Goal: Task Accomplishment & Management: Manage account settings

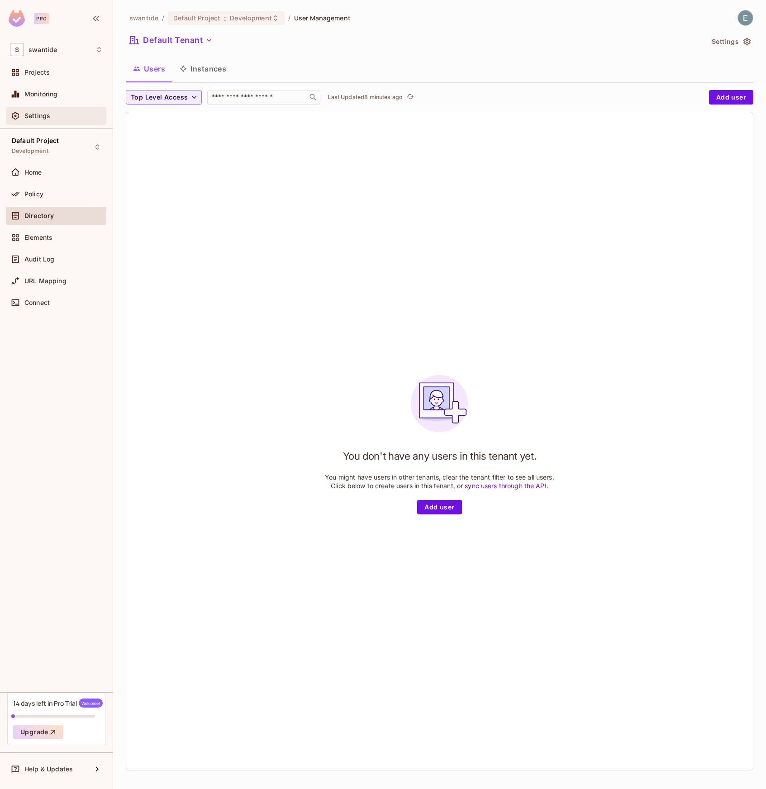
click at [58, 111] on div "Settings" at bounding box center [56, 115] width 93 height 11
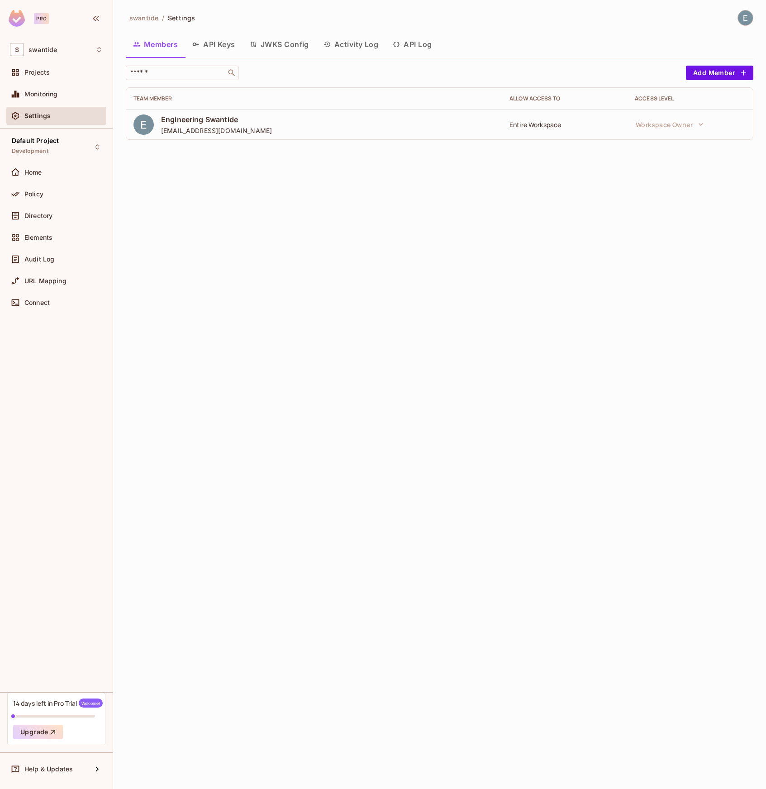
click at [225, 121] on span "Engineering Swantide" at bounding box center [216, 119] width 111 height 10
click at [231, 45] on button "API Keys" at bounding box center [213, 44] width 57 height 23
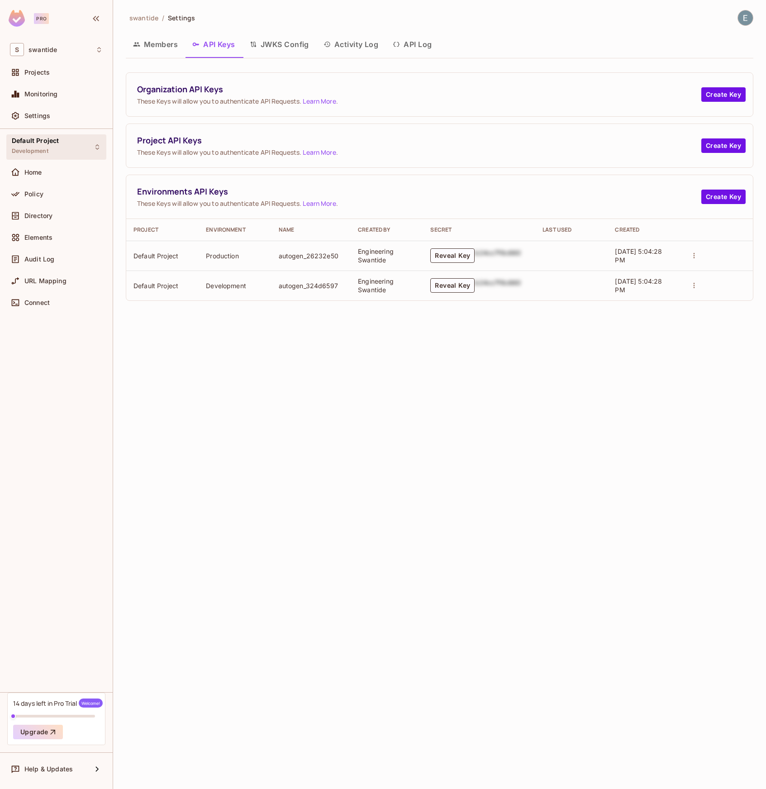
click at [61, 147] on div "Default Project Development" at bounding box center [56, 146] width 100 height 25
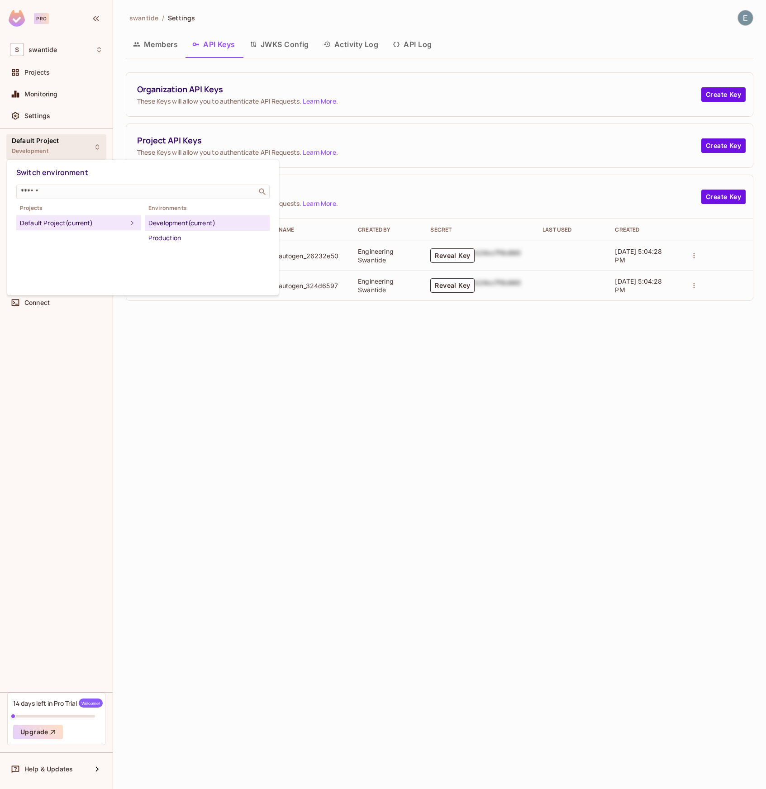
click at [43, 149] on div at bounding box center [383, 394] width 766 height 789
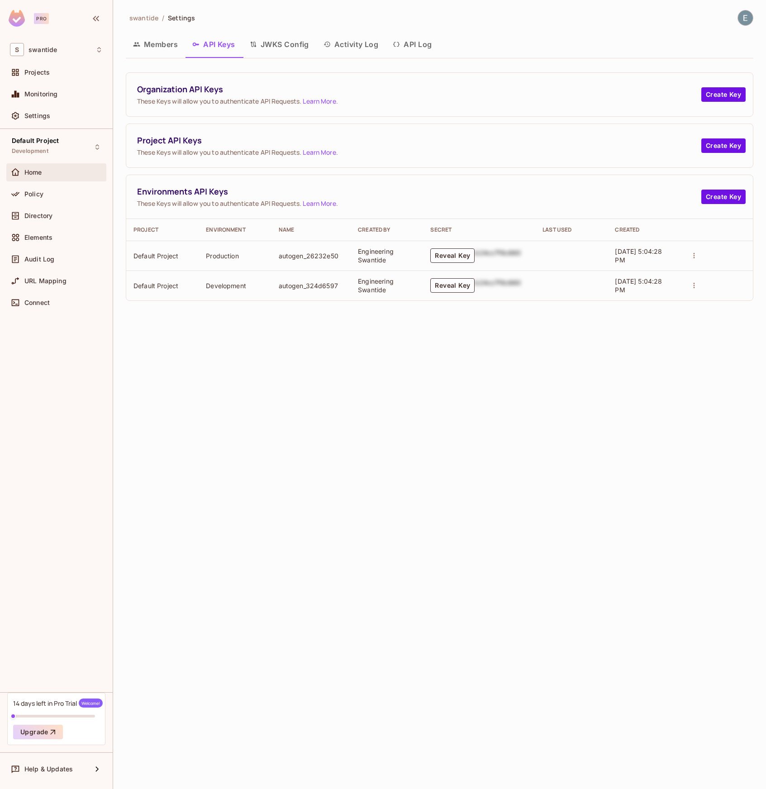
click at [43, 174] on div "Home" at bounding box center [63, 172] width 78 height 7
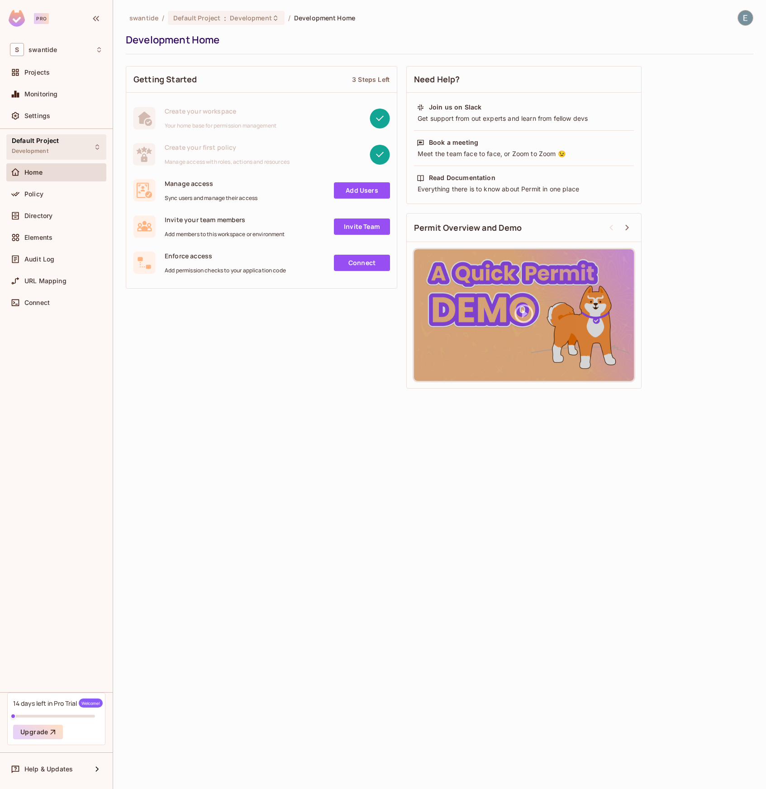
click at [62, 144] on div "Default Project Development" at bounding box center [56, 146] width 100 height 25
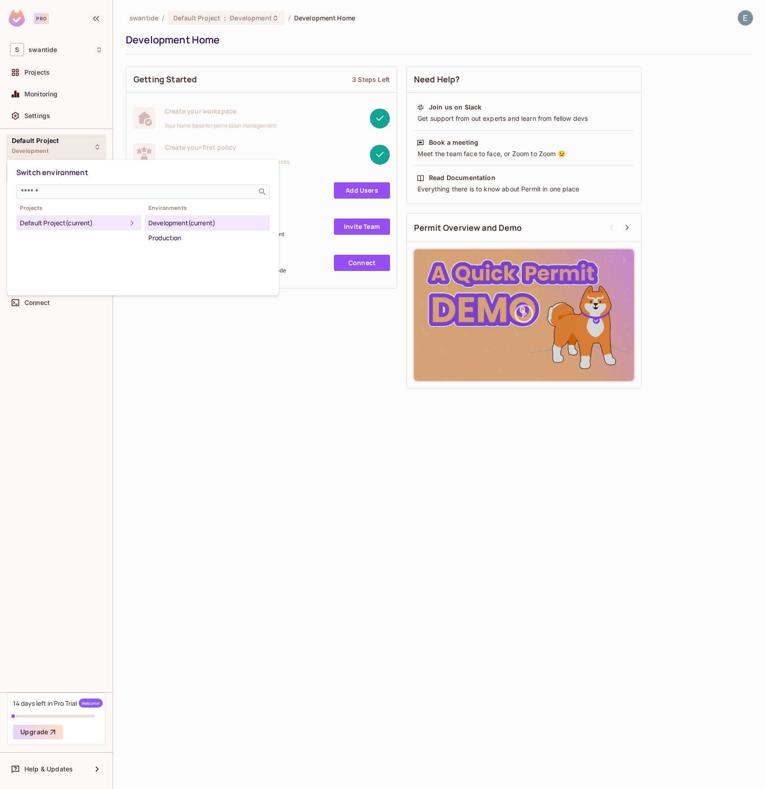
click at [58, 114] on div at bounding box center [383, 394] width 766 height 789
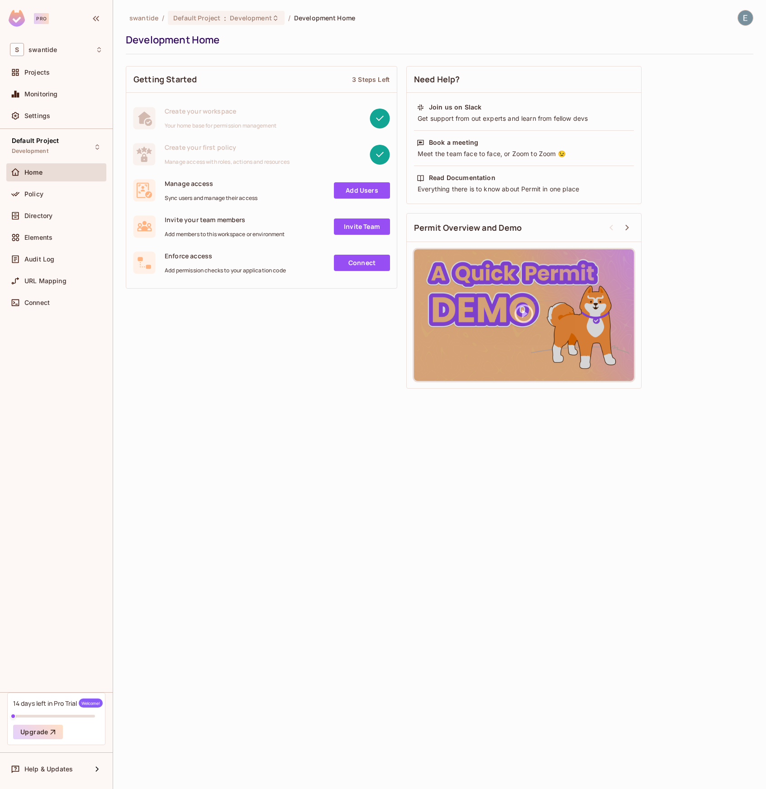
click at [43, 118] on div "Switch environment ​ Projects Default Project (current) Environments Developmen…" at bounding box center [383, 394] width 766 height 789
click at [37, 111] on div "Settings" at bounding box center [56, 115] width 93 height 11
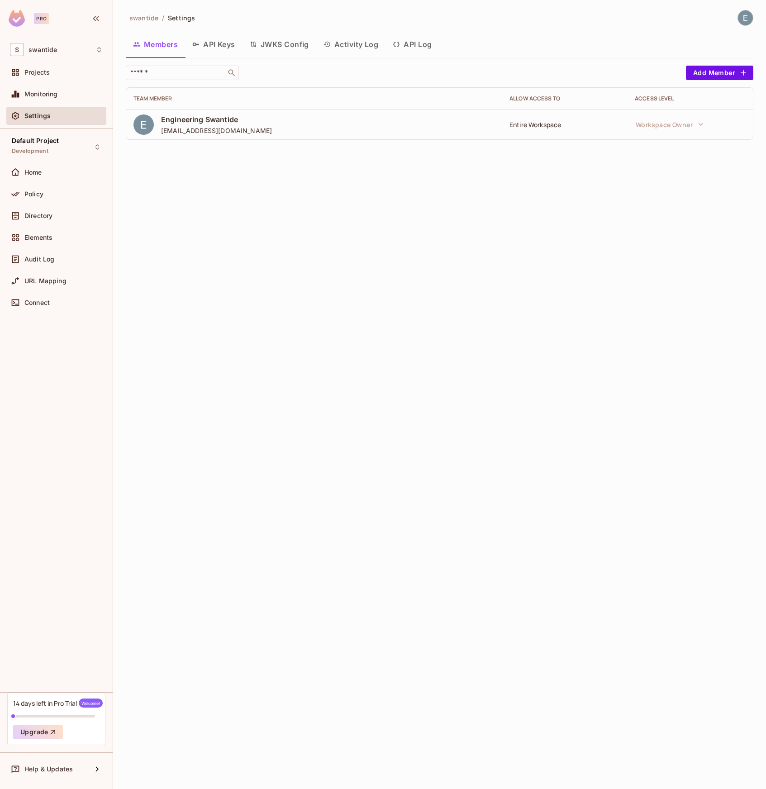
click at [226, 47] on button "API Keys" at bounding box center [213, 44] width 57 height 23
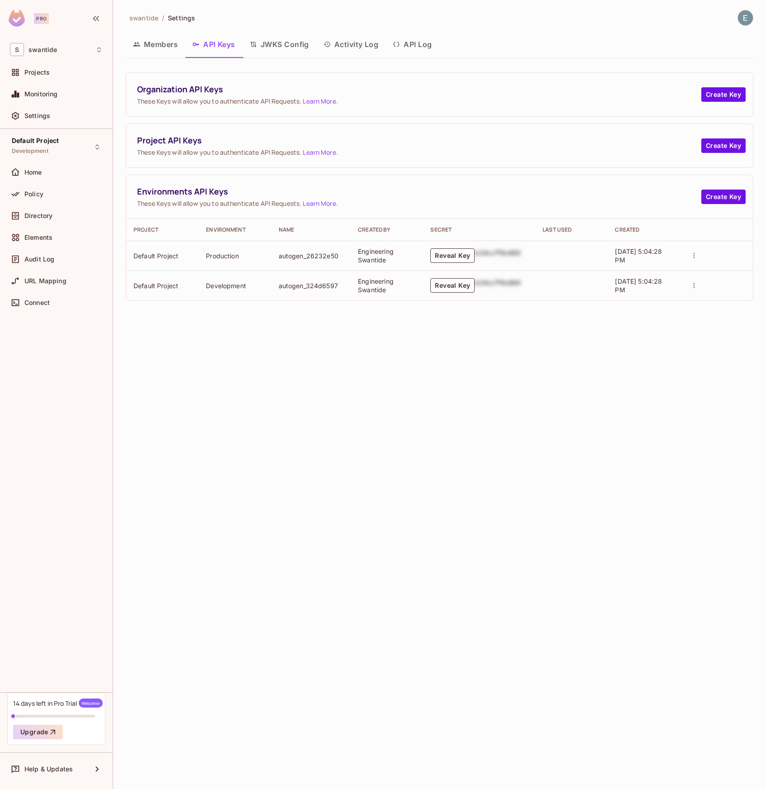
click at [693, 286] on icon "actions" at bounding box center [694, 285] width 8 height 8
click at [500, 349] on div at bounding box center [383, 394] width 766 height 789
click at [725, 146] on button "Create Key" at bounding box center [723, 145] width 44 height 14
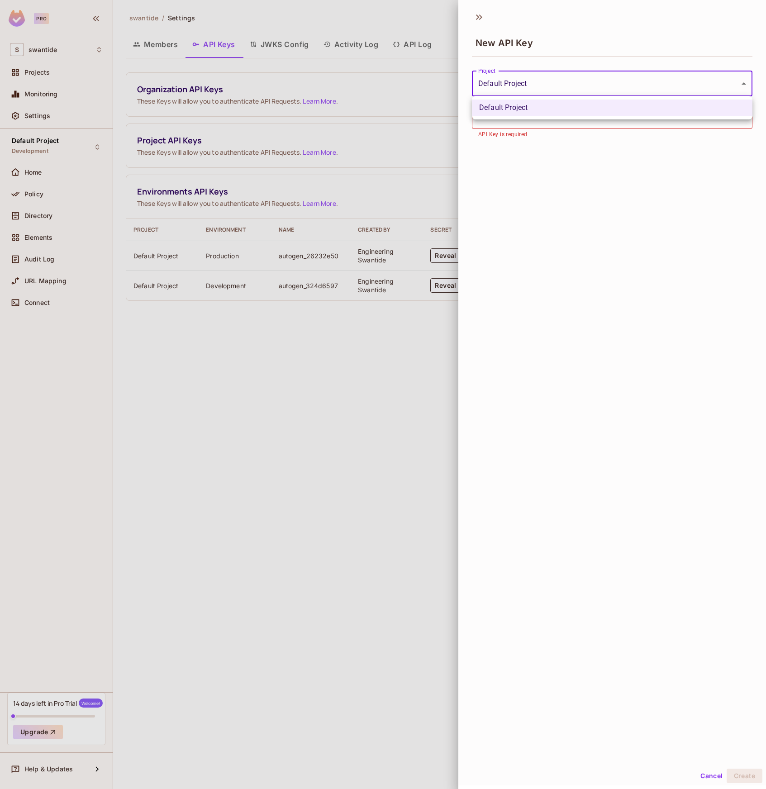
click at [628, 85] on body "**********" at bounding box center [383, 394] width 766 height 789
click at [585, 160] on div at bounding box center [383, 394] width 766 height 789
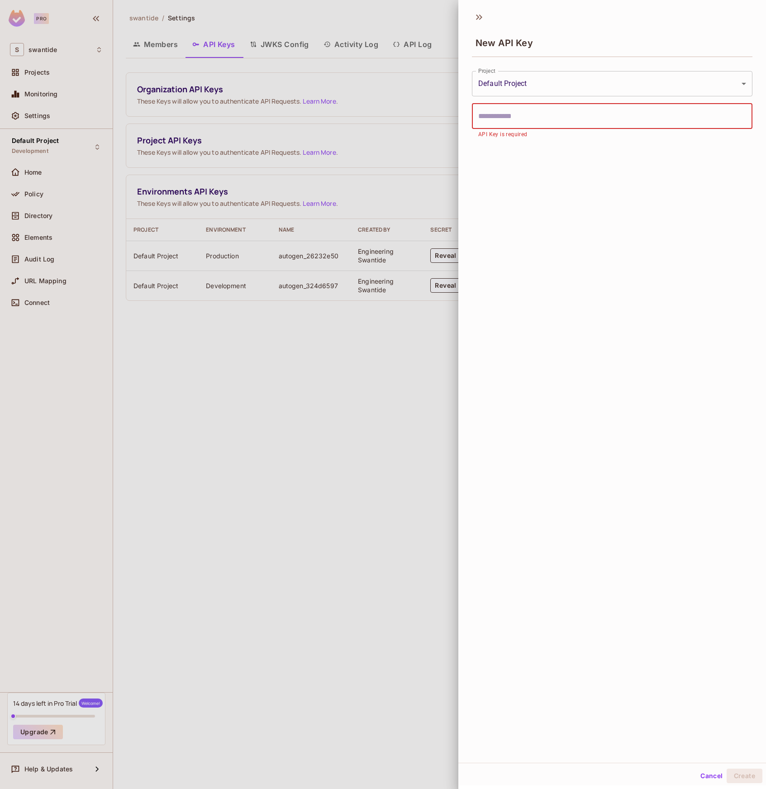
click at [580, 119] on input "text" at bounding box center [612, 116] width 280 height 25
type input "**********"
click at [726, 768] on button "Create" at bounding box center [744, 775] width 36 height 14
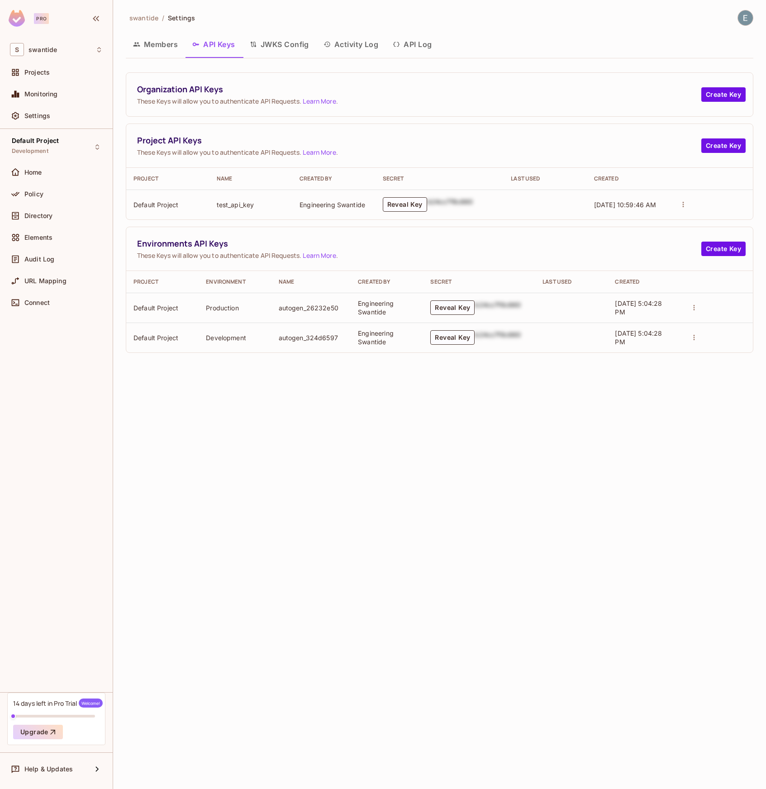
click at [316, 151] on link "Learn More" at bounding box center [319, 152] width 33 height 9
click at [291, 55] on button "JWKS Config" at bounding box center [279, 44] width 74 height 23
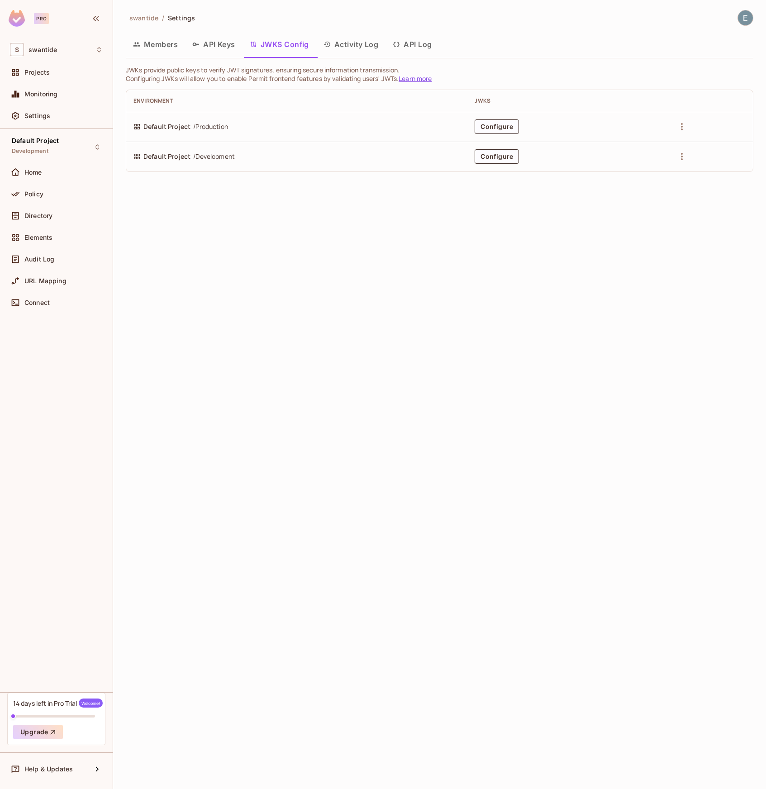
click at [378, 43] on button "Activity Log" at bounding box center [351, 44] width 70 height 23
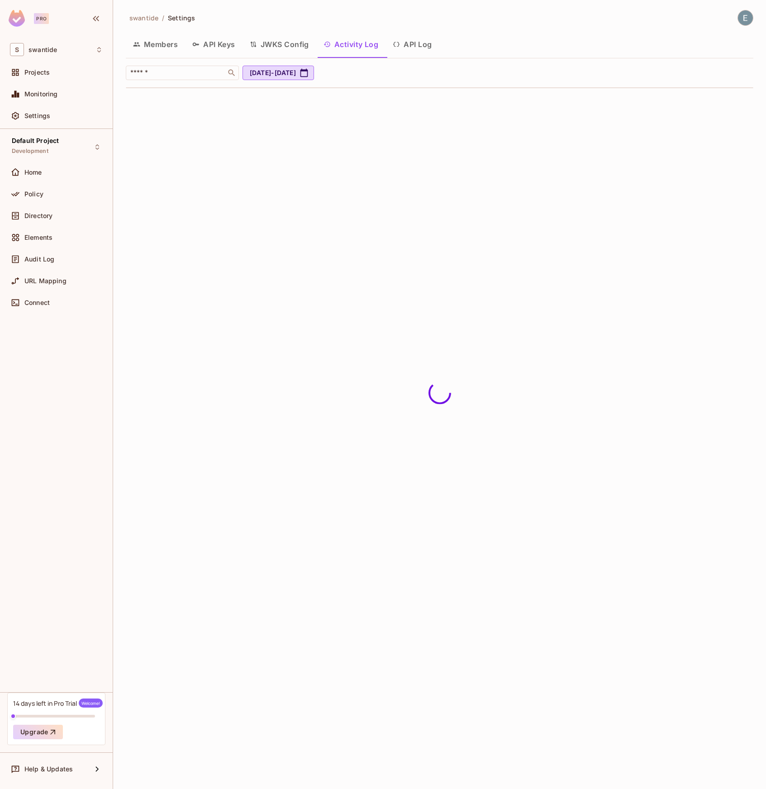
click at [427, 50] on button "API Log" at bounding box center [411, 44] width 53 height 23
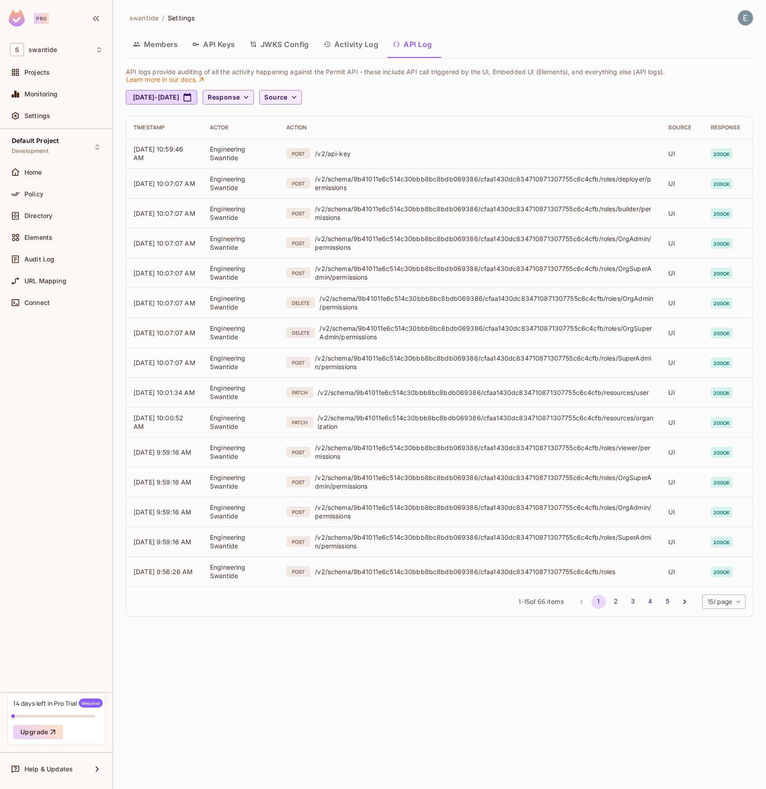
click at [161, 47] on button "Members" at bounding box center [155, 44] width 59 height 23
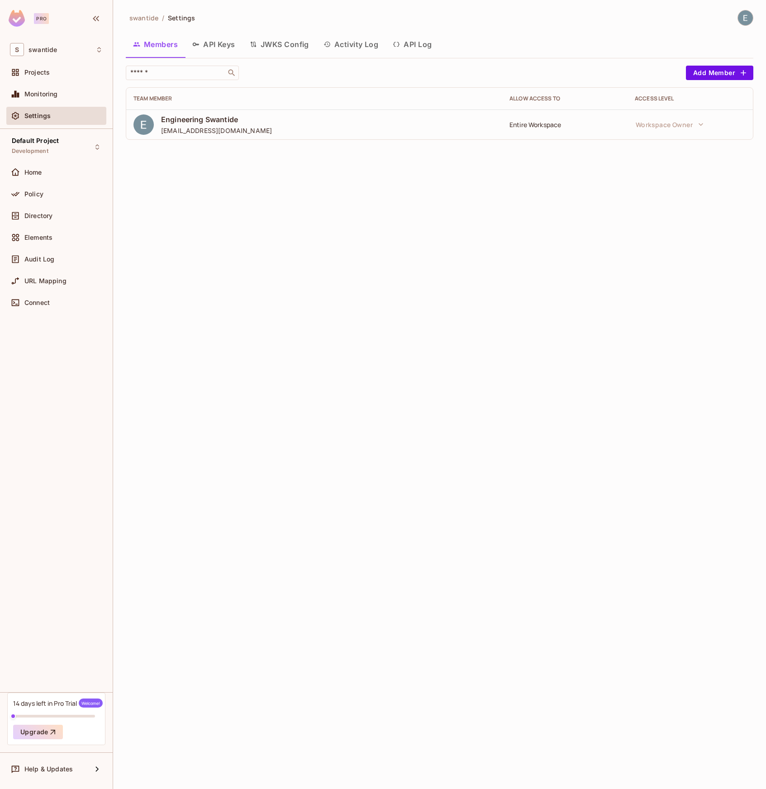
click at [216, 110] on td "Engineering Swantide engineering@swantide.com" at bounding box center [314, 124] width 376 height 30
click at [221, 43] on button "API Keys" at bounding box center [213, 44] width 57 height 23
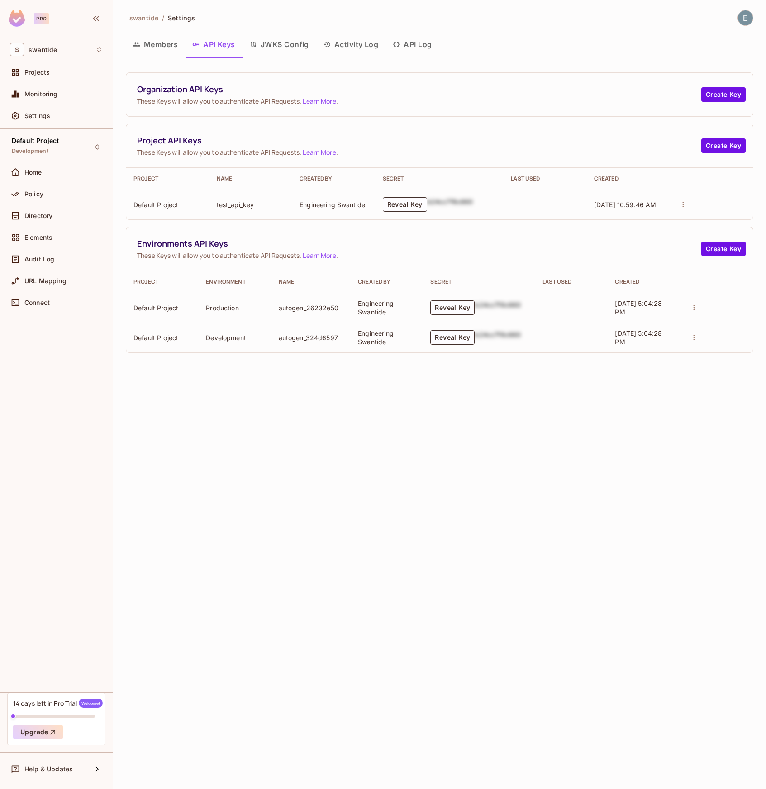
click at [328, 259] on link "Learn More" at bounding box center [319, 255] width 33 height 9
click at [679, 206] on icon "actions" at bounding box center [683, 204] width 8 height 8
click at [417, 155] on div at bounding box center [383, 394] width 766 height 789
click at [693, 342] on button "actions" at bounding box center [693, 337] width 13 height 13
click at [469, 338] on div at bounding box center [383, 394] width 766 height 789
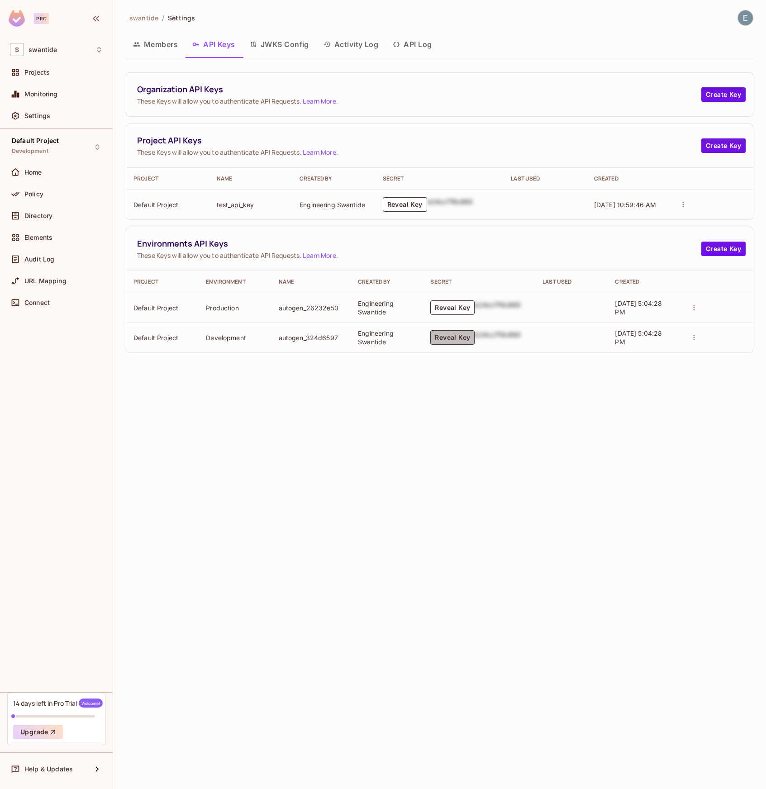
click at [456, 338] on button "Reveal Key" at bounding box center [452, 337] width 44 height 14
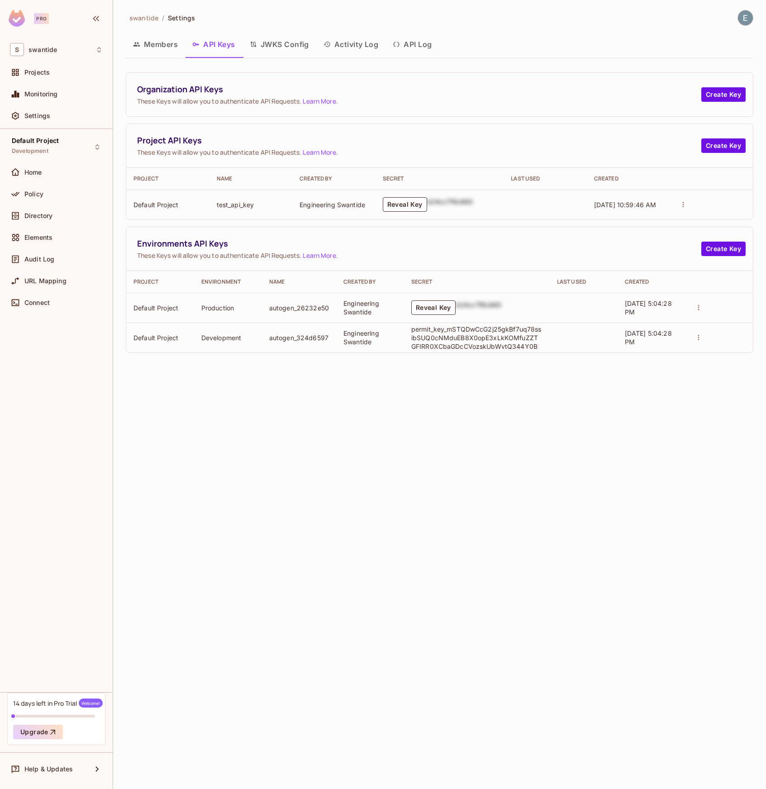
click at [456, 350] on p "permit_key_mSTQDwCcG2j25gkBf7uq78ssibSUQ0cNMduEB8X0opE3xLkKOMfuZZTGFIRR0XCbaGDc…" at bounding box center [476, 338] width 131 height 26
copy p "permit_key_mSTQDwCcG2j25gkBf7uq78ssibSUQ0cNMduEB8X0opE3xLkKOMfuZZTGFIRR0XCbaGDc…"
click at [159, 208] on td "Default Project" at bounding box center [167, 205] width 83 height 30
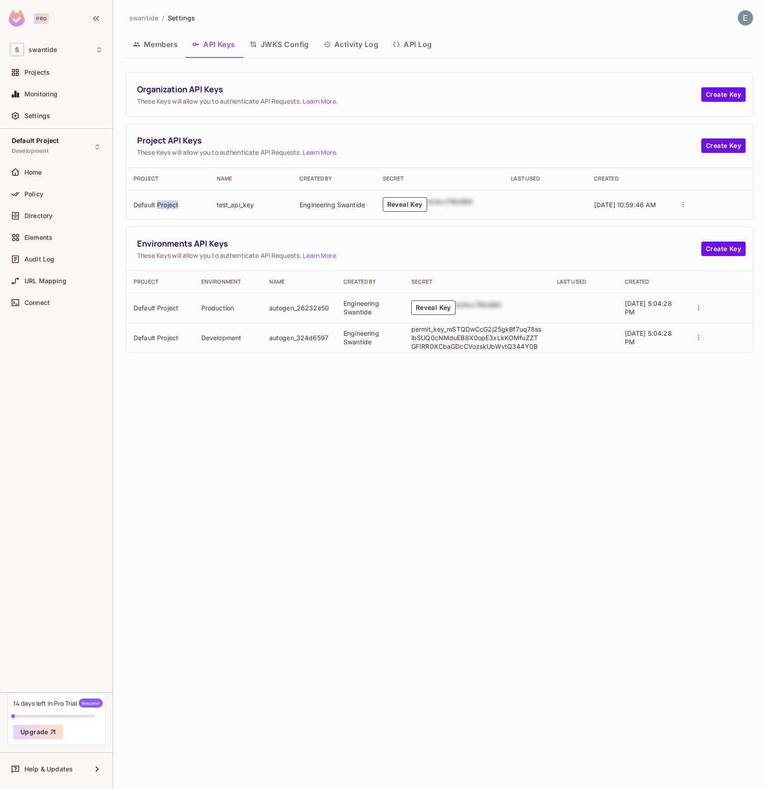
click at [159, 208] on td "Default Project" at bounding box center [167, 205] width 83 height 30
click at [676, 203] on td at bounding box center [710, 205] width 83 height 30
click at [683, 203] on icon "actions" at bounding box center [683, 204] width 8 height 8
click at [440, 196] on div at bounding box center [383, 394] width 766 height 789
click at [415, 205] on button "Reveal Key" at bounding box center [405, 204] width 44 height 14
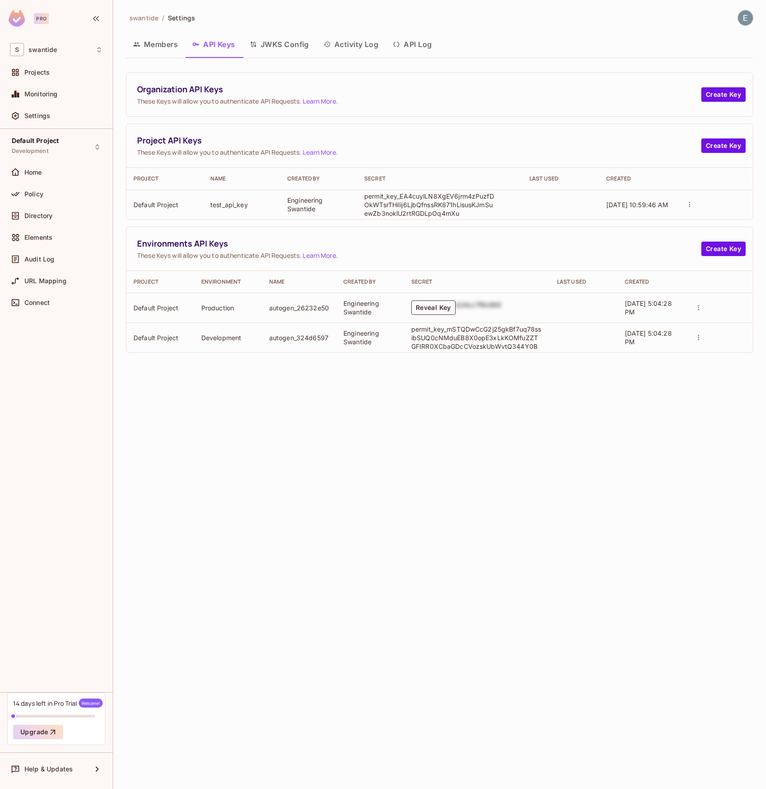
click at [431, 203] on p "permit_key_EA4cuylLN8XgEV6jrm4zPuzfDOkWTsrTHiIij6LjbQfnssRK871hLisusKJmSuewZb3n…" at bounding box center [429, 205] width 131 height 26
copy p "permit_key_EA4cuylLN8XgEV6jrm4zPuzfDOkWTsrTHiIij6LjbQfnssRK871hLisusKJmSuewZb3n…"
click at [75, 69] on div "Projects" at bounding box center [63, 72] width 78 height 7
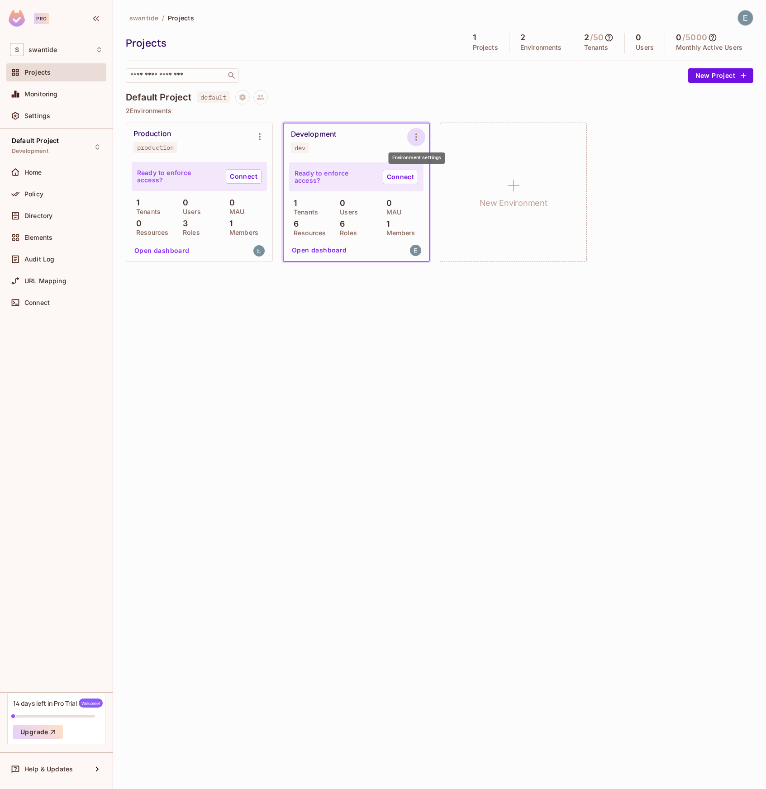
click at [416, 141] on icon "Environment settings" at bounding box center [416, 137] width 11 height 11
click at [280, 105] on div at bounding box center [383, 394] width 766 height 789
click at [240, 96] on icon "Project settings" at bounding box center [242, 97] width 8 height 8
click at [280, 86] on div at bounding box center [383, 394] width 766 height 789
click at [263, 99] on icon at bounding box center [260, 97] width 8 height 8
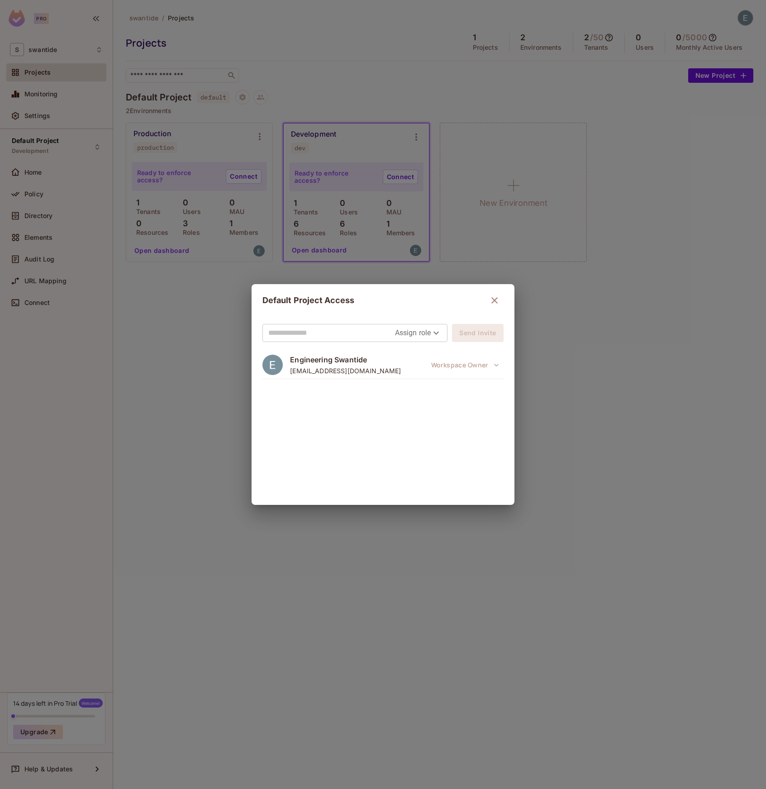
click at [398, 77] on div "Default Project Access Assign role Send Invite Engineering Swantide engineering…" at bounding box center [383, 394] width 766 height 789
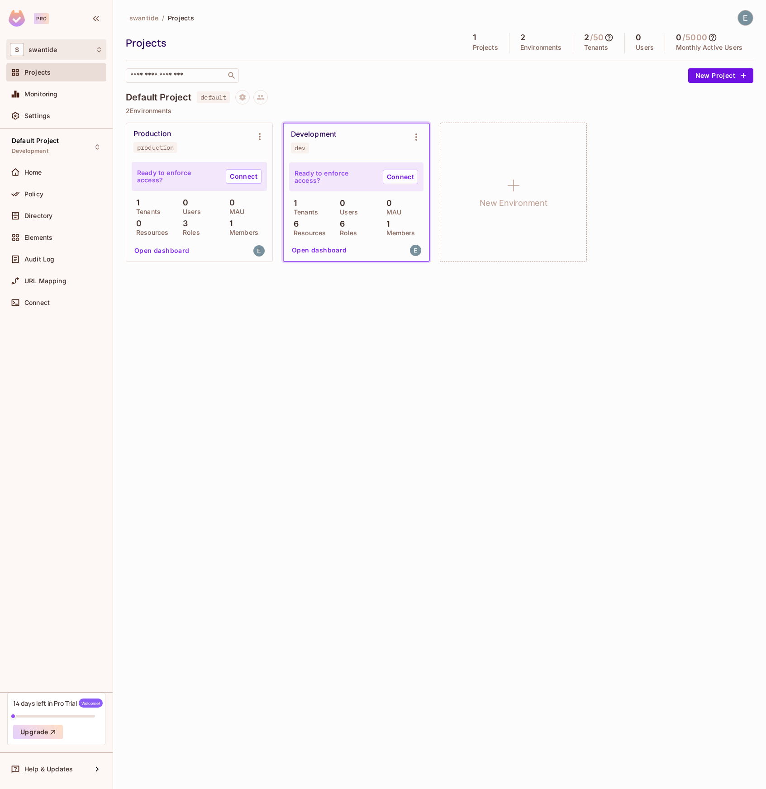
click at [96, 52] on icon at bounding box center [98, 49] width 7 height 7
click at [91, 53] on div at bounding box center [383, 394] width 766 height 789
click at [54, 113] on div "Settings" at bounding box center [63, 115] width 78 height 7
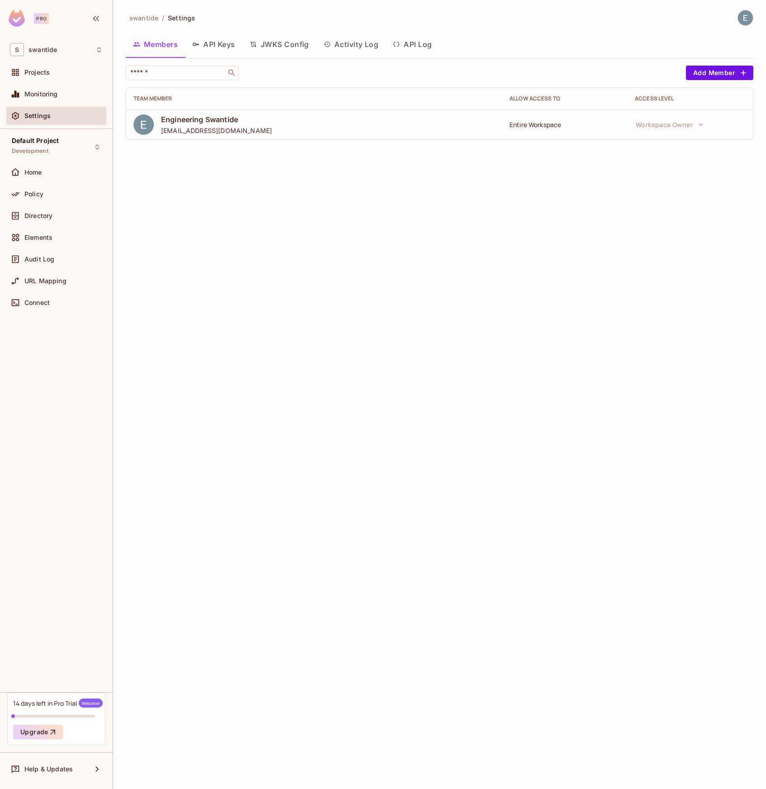
click at [213, 53] on button "API Keys" at bounding box center [213, 44] width 57 height 23
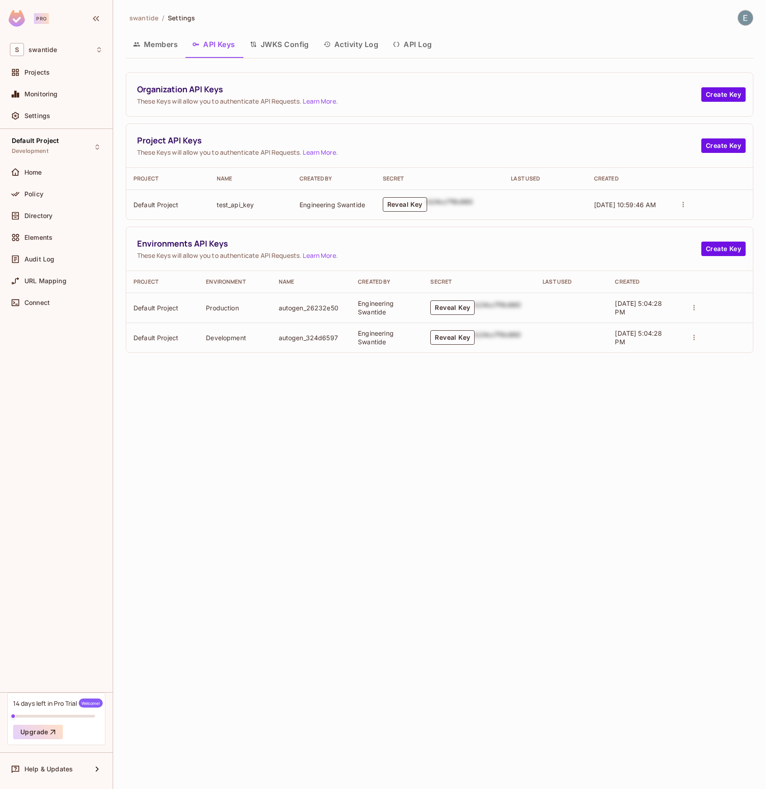
click at [411, 204] on button "Reveal Key" at bounding box center [405, 204] width 44 height 14
click at [415, 204] on p "permit_key_EA4cuylLN8XgEV6jrm4zPuzfDOkWTsrTHiIij6LjbQfnssRK871hLisusKJmSuewZb3n…" at bounding box center [429, 205] width 131 height 26
copy p "permit_key_EA4cuylLN8XgEV6jrm4zPuzfDOkWTsrTHiIij6LjbQfnssRK871hLisusKJmSuewZb3n…"
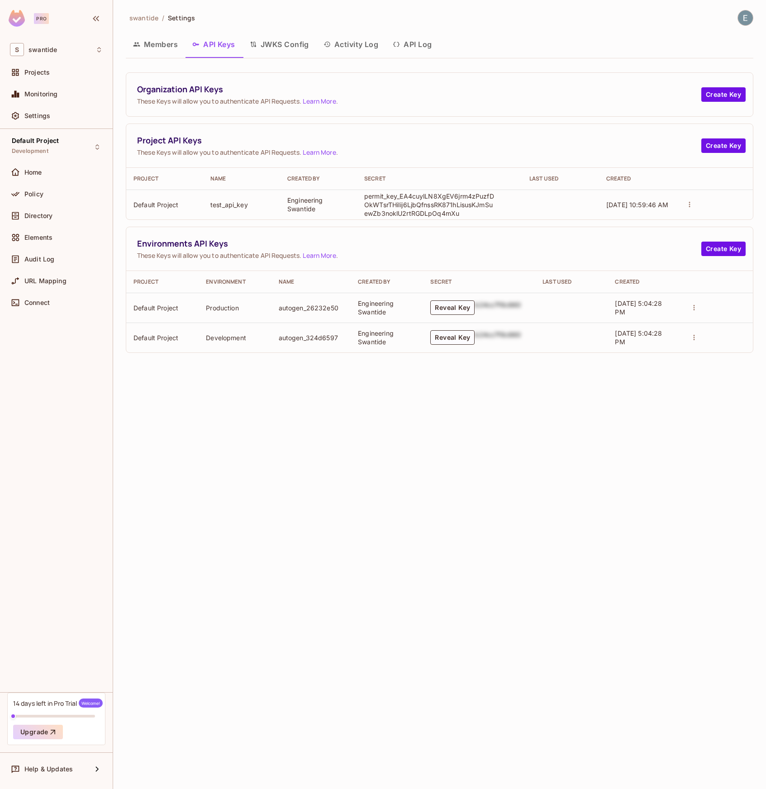
click at [509, 210] on td "permit_key_EA4cuylLN8XgEV6jrm4zPuzfDOkWTsrTHiIij6LjbQfnssRK871hLisusKJmSuewZb3n…" at bounding box center [439, 205] width 165 height 30
click at [491, 229] on div "Environments API Keys These Keys will allow you to authenticate API Requests. L…" at bounding box center [439, 249] width 626 height 44
click at [453, 202] on p "permit_key_EA4cuylLN8XgEV6jrm4zPuzfDOkWTsrTHiIij6LjbQfnssRK871hLisusKJmSuewZb3n…" at bounding box center [429, 205] width 131 height 26
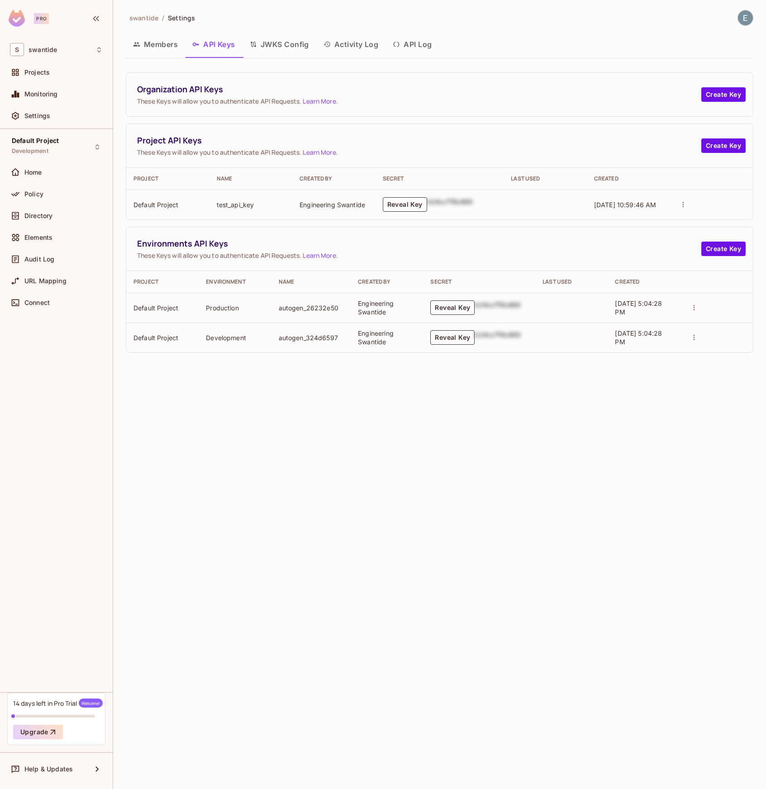
click at [462, 335] on button "Reveal Key" at bounding box center [452, 337] width 44 height 14
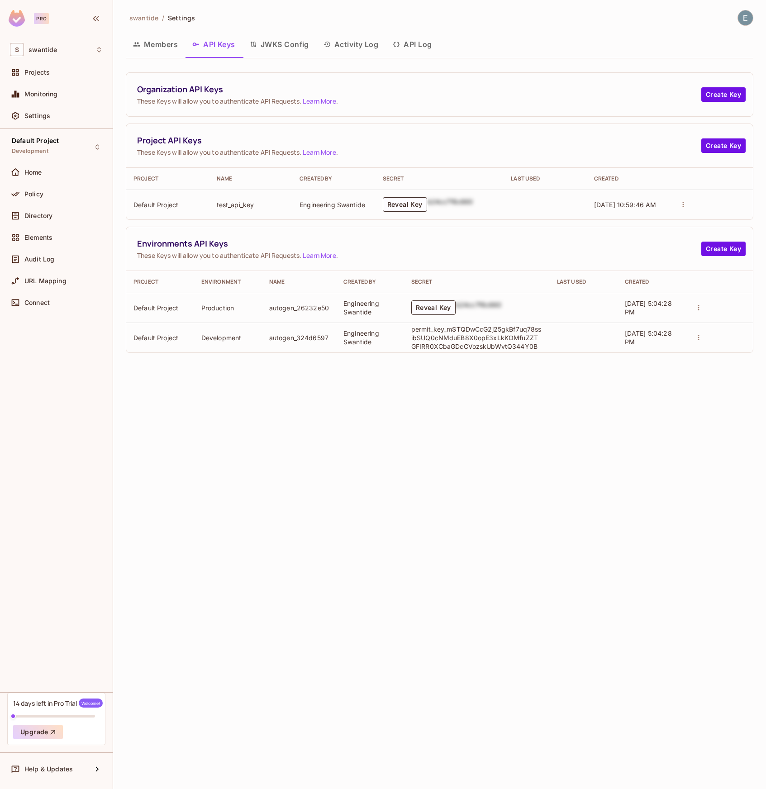
click at [486, 334] on p "permit_key_mSTQDwCcG2j25gkBf7uq78ssibSUQ0cNMduEB8X0opE3xLkKOMfuZZTGFIRR0XCbaGDc…" at bounding box center [476, 338] width 131 height 26
copy p "permit_key_mSTQDwCcG2j25gkBf7uq78ssibSUQ0cNMduEB8X0opE3xLkKOMfuZZTGFIRR0XCbaGDc…"
click at [59, 81] on div "Projects" at bounding box center [56, 72] width 100 height 18
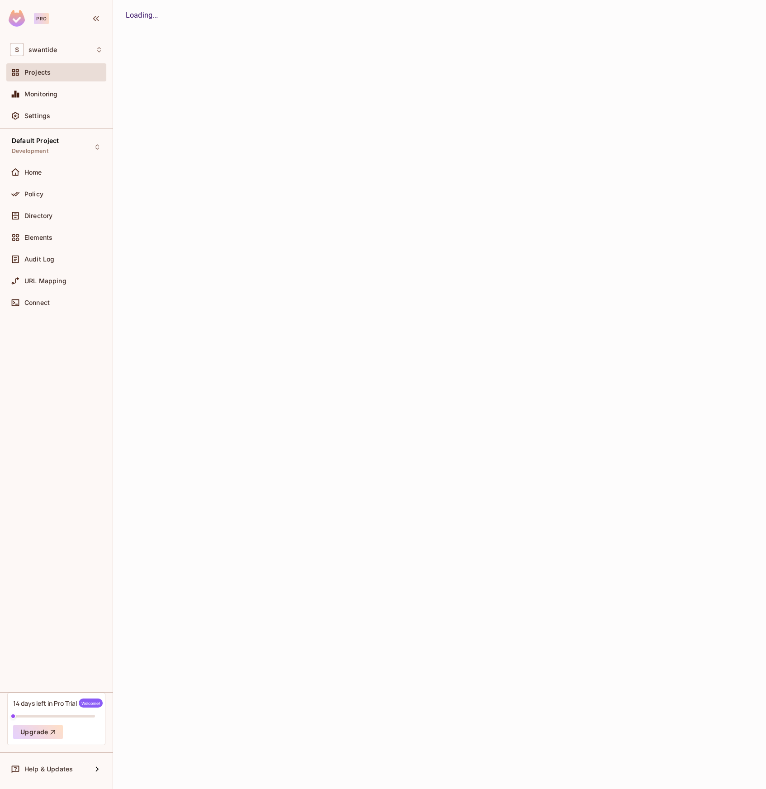
click at [56, 74] on div "Projects" at bounding box center [63, 72] width 78 height 7
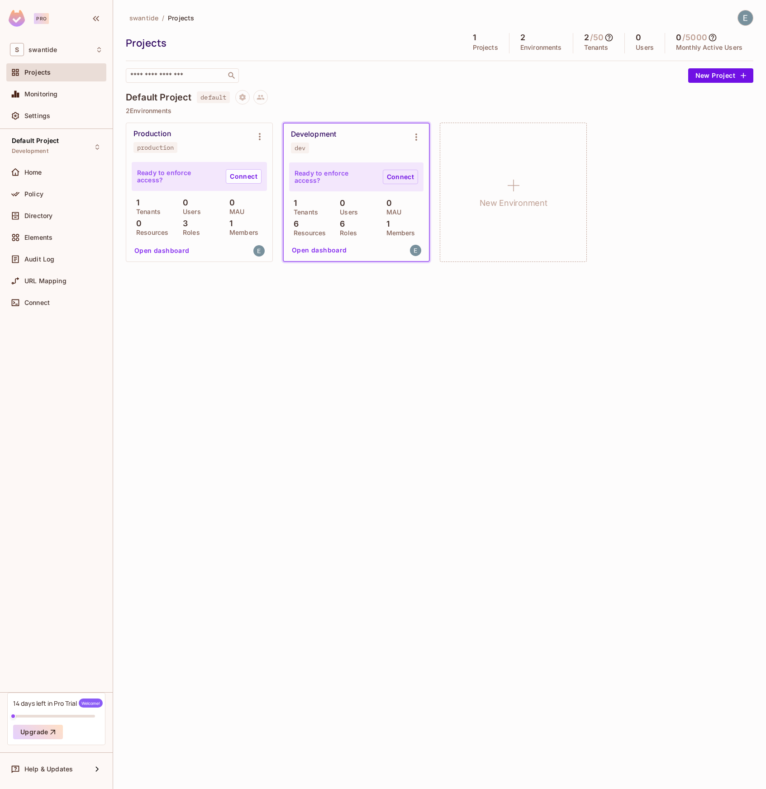
click at [401, 180] on link "Connect" at bounding box center [400, 177] width 35 height 14
click at [421, 135] on icon "Environment settings" at bounding box center [416, 137] width 11 height 11
click at [461, 176] on div "Copy API Key" at bounding box center [462, 174] width 42 height 9
click at [256, 138] on icon "Environment settings" at bounding box center [259, 136] width 11 height 11
click at [311, 177] on div "Copy API Key" at bounding box center [306, 174] width 42 height 9
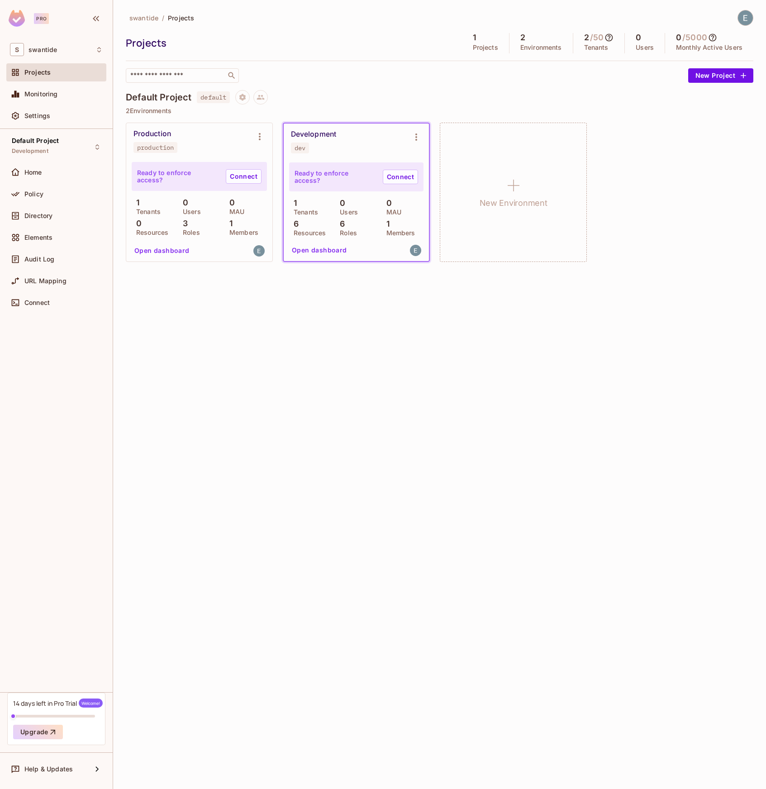
click at [336, 140] on div "Development dev" at bounding box center [349, 142] width 116 height 24
click at [333, 148] on div "Development dev" at bounding box center [349, 142] width 116 height 24
click at [212, 146] on div "Production production" at bounding box center [191, 141] width 117 height 24
click at [49, 174] on div "Home" at bounding box center [63, 172] width 78 height 7
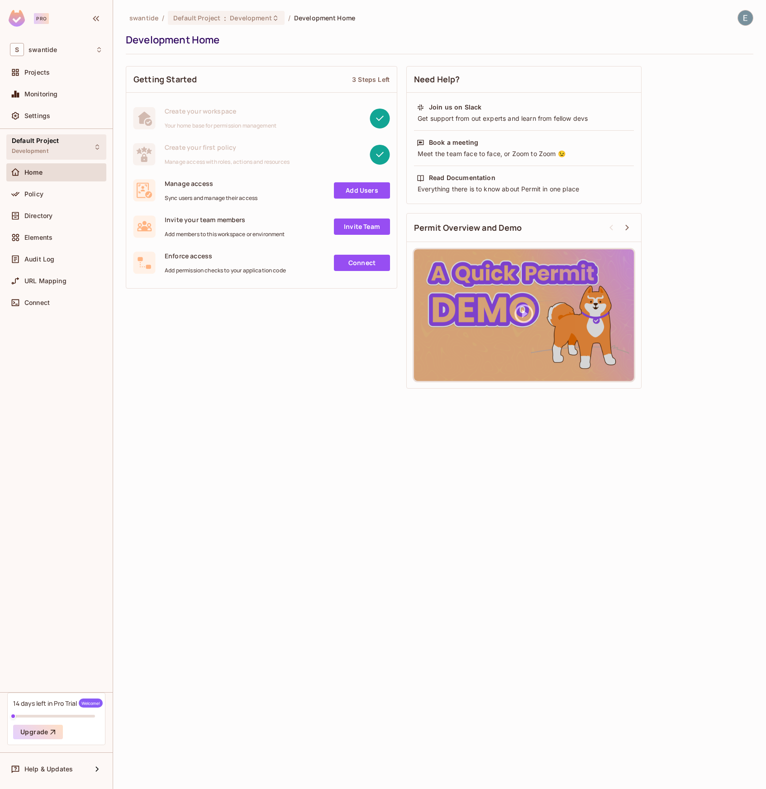
click at [59, 147] on div "Default Project Development" at bounding box center [56, 146] width 100 height 25
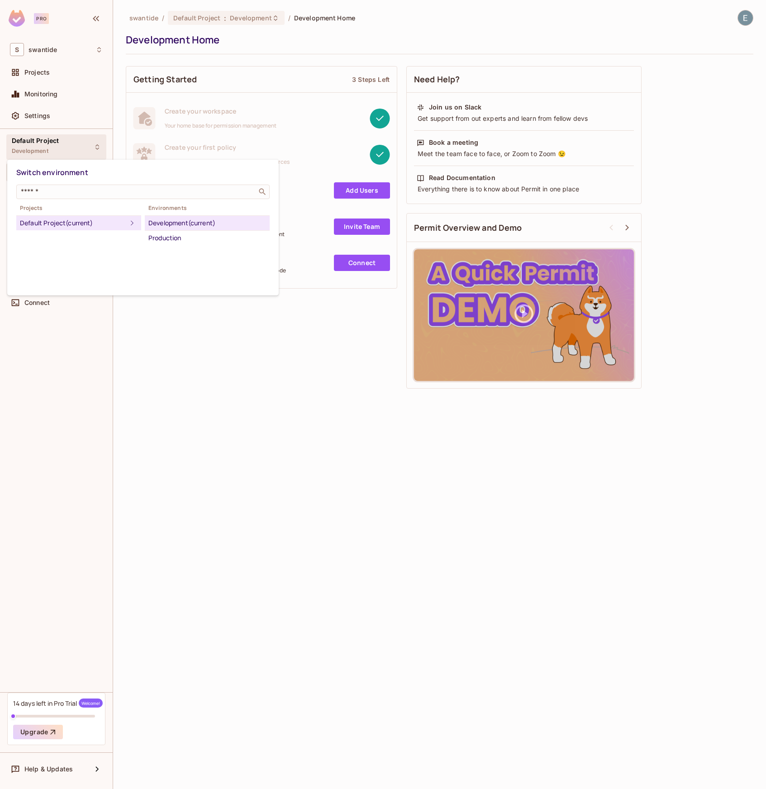
click at [183, 222] on div "Development (current)" at bounding box center [207, 223] width 118 height 11
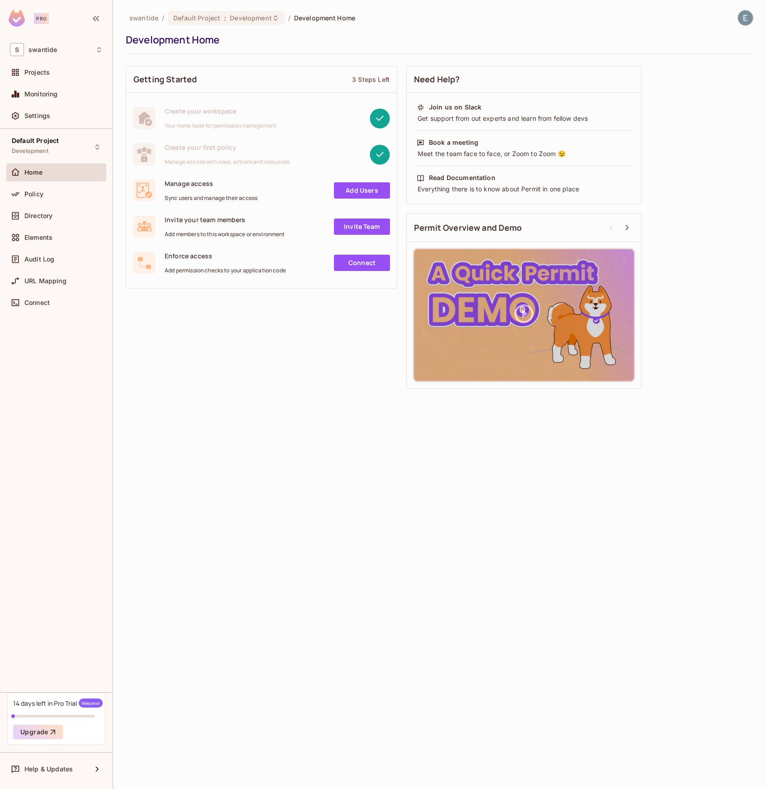
click at [366, 192] on link "Add Users" at bounding box center [362, 190] width 56 height 16
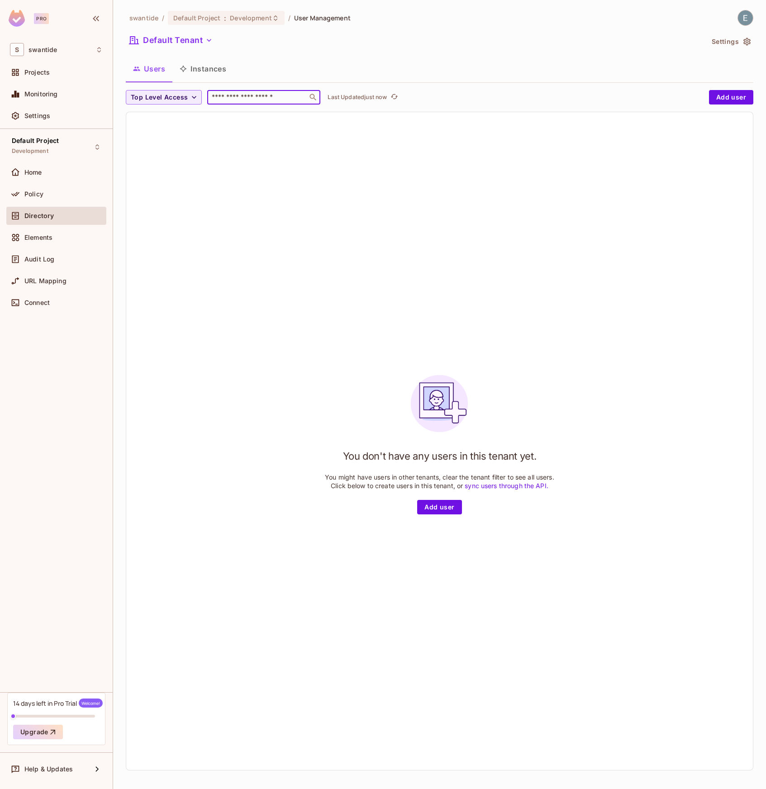
click at [292, 99] on body "Pro S swantide Projects Monitoring Settings Default Project Development Home Po…" at bounding box center [383, 394] width 766 height 789
click at [218, 74] on button "Instances" at bounding box center [202, 68] width 61 height 23
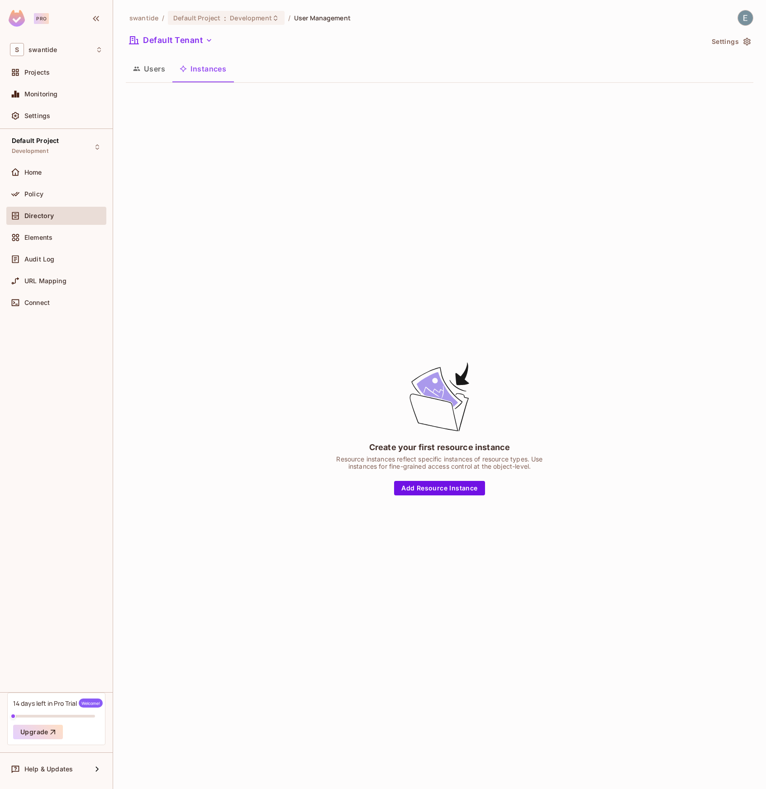
click at [454, 498] on div "Create your first resource instance Resource instances reflect specific instanc…" at bounding box center [439, 428] width 627 height 676
click at [453, 488] on button "Add Resource Instance" at bounding box center [439, 488] width 90 height 14
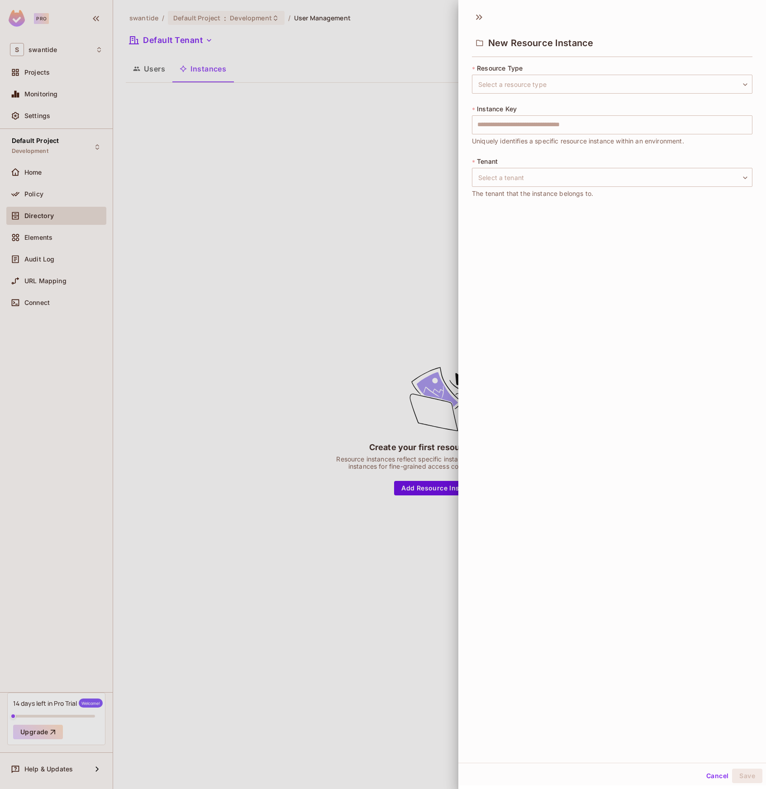
click at [380, 271] on div at bounding box center [383, 394] width 766 height 789
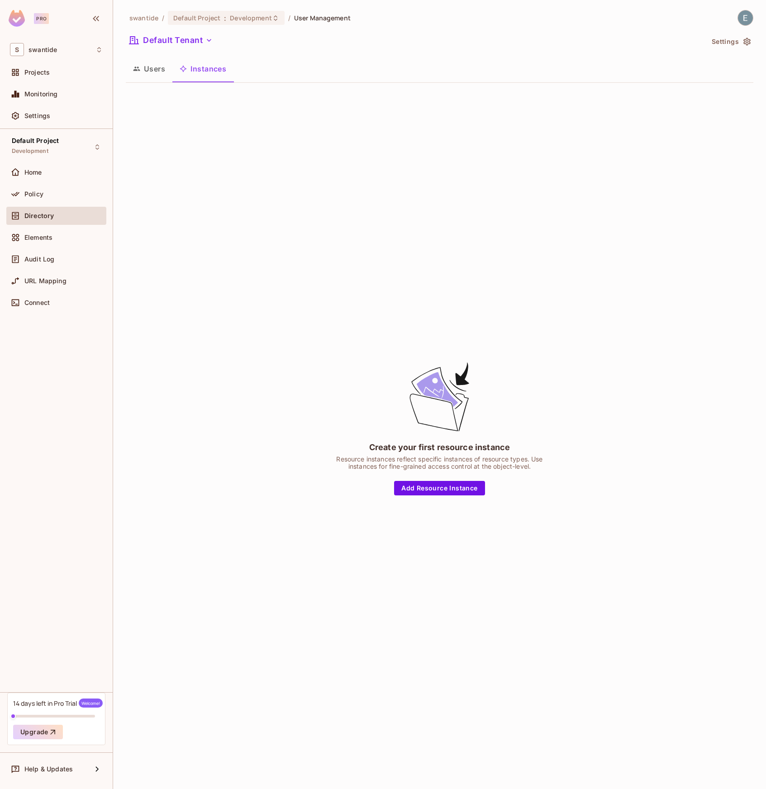
click at [159, 77] on button "Users" at bounding box center [149, 68] width 47 height 23
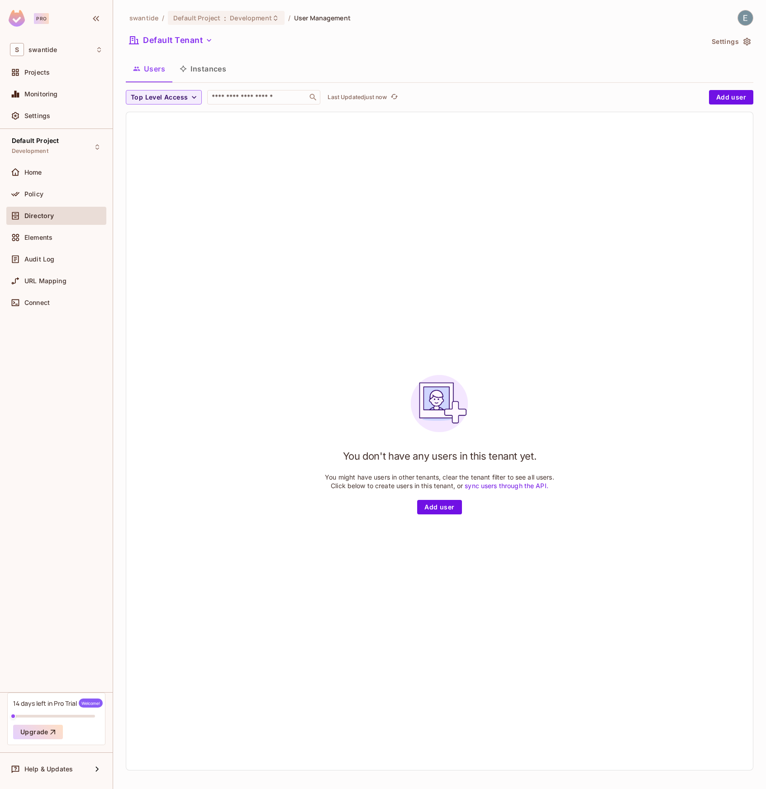
click at [747, 42] on icon "button" at bounding box center [746, 41] width 9 height 9
click at [75, 173] on div "Home" at bounding box center [63, 172] width 78 height 7
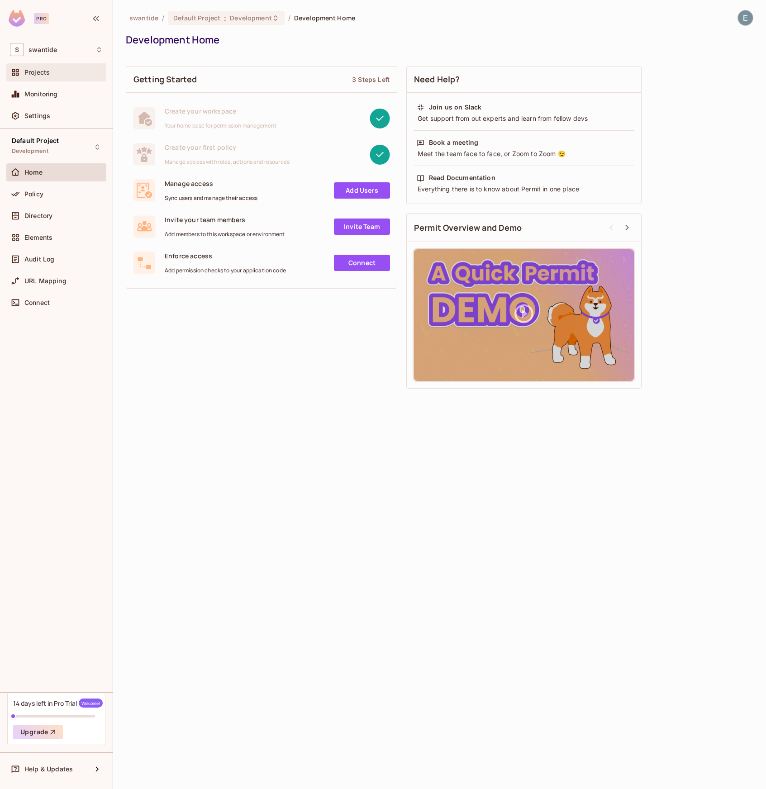
click at [49, 76] on span "Projects" at bounding box center [36, 72] width 25 height 7
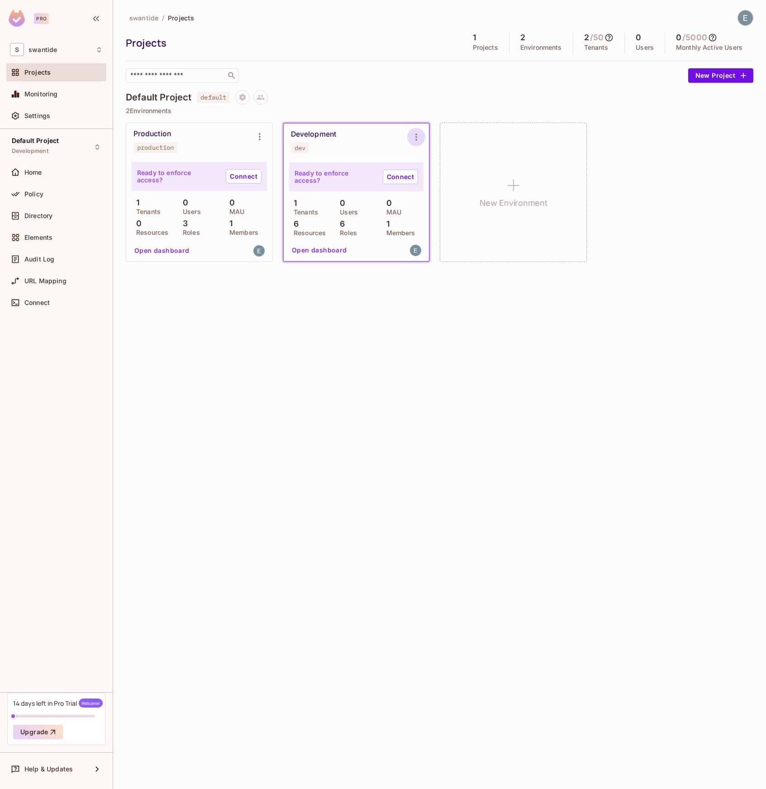
click at [417, 133] on icon "Environment settings" at bounding box center [416, 137] width 11 height 11
click at [456, 212] on div "Edit Environment" at bounding box center [467, 214] width 52 height 9
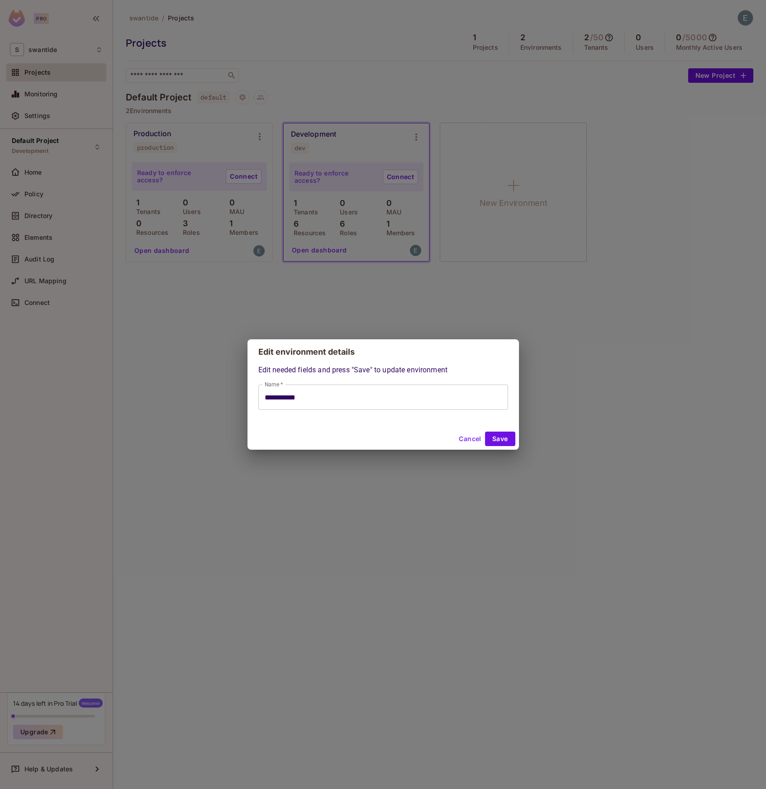
click at [498, 448] on div "Cancel Save" at bounding box center [382, 439] width 271 height 22
click at [499, 437] on button "Save" at bounding box center [500, 438] width 30 height 14
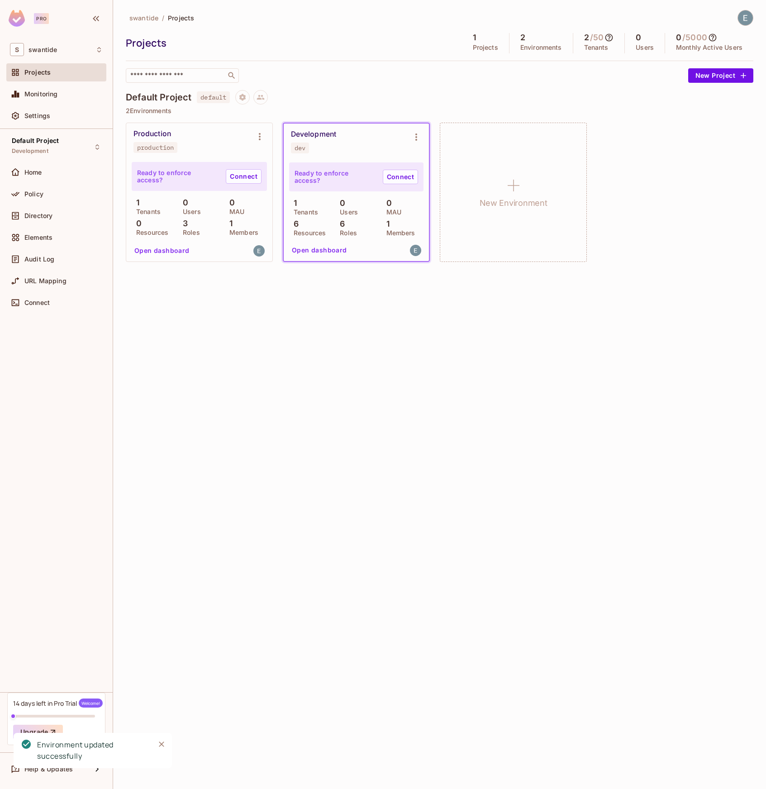
click at [369, 145] on div "Development dev" at bounding box center [349, 142] width 116 height 24
click at [195, 133] on div "Production production" at bounding box center [191, 141] width 117 height 24
click at [199, 165] on div "Ready to enforce access? Connect" at bounding box center [199, 176] width 135 height 29
click at [79, 142] on div "Default Project Development" at bounding box center [56, 146] width 100 height 25
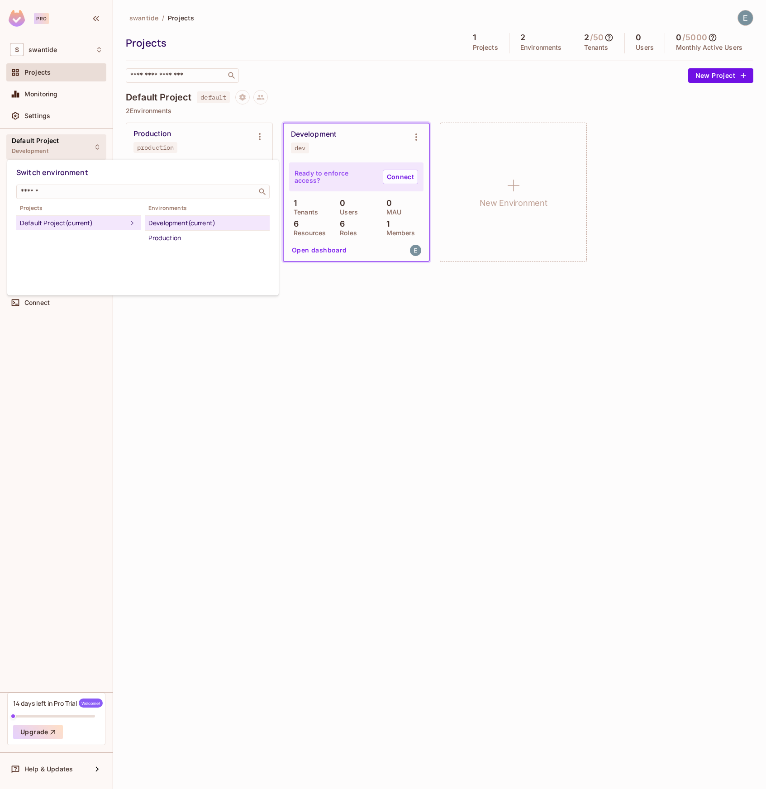
click at [80, 143] on div at bounding box center [383, 394] width 766 height 789
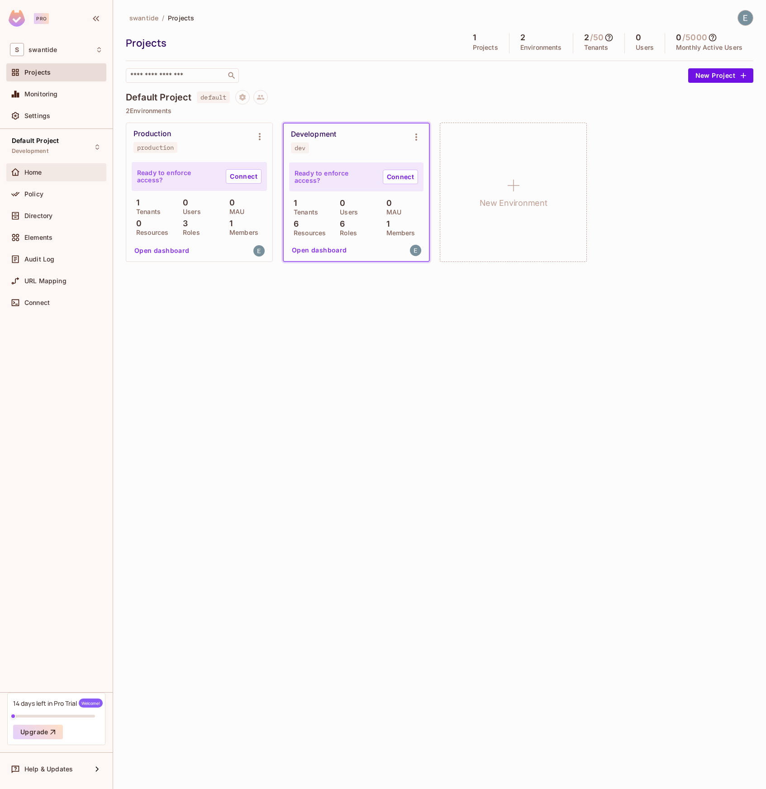
click at [61, 175] on div "Home" at bounding box center [56, 172] width 93 height 11
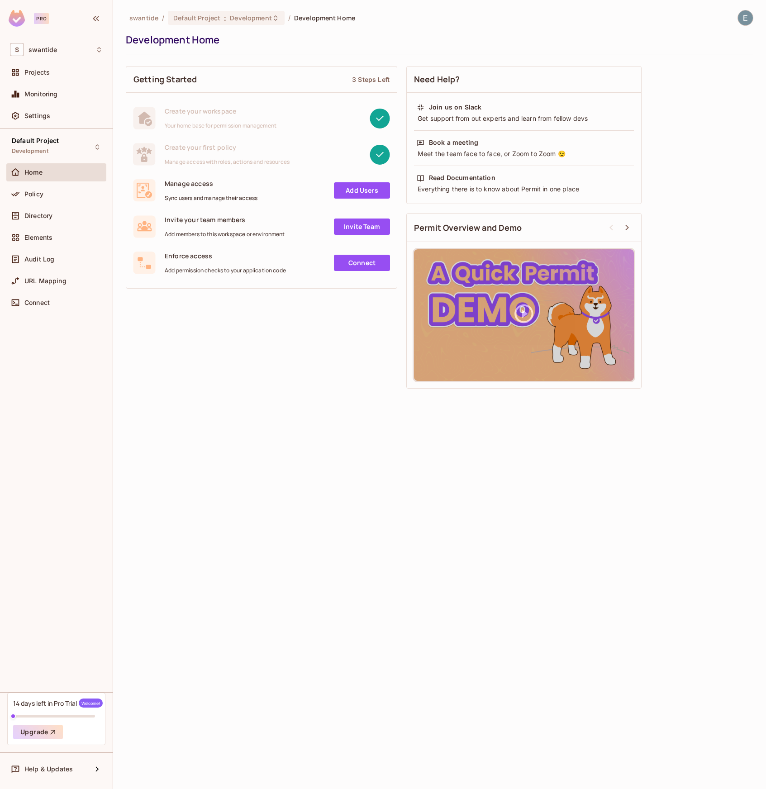
click at [54, 205] on div "Policy" at bounding box center [56, 196] width 100 height 22
click at [55, 195] on div "Policy" at bounding box center [63, 193] width 78 height 7
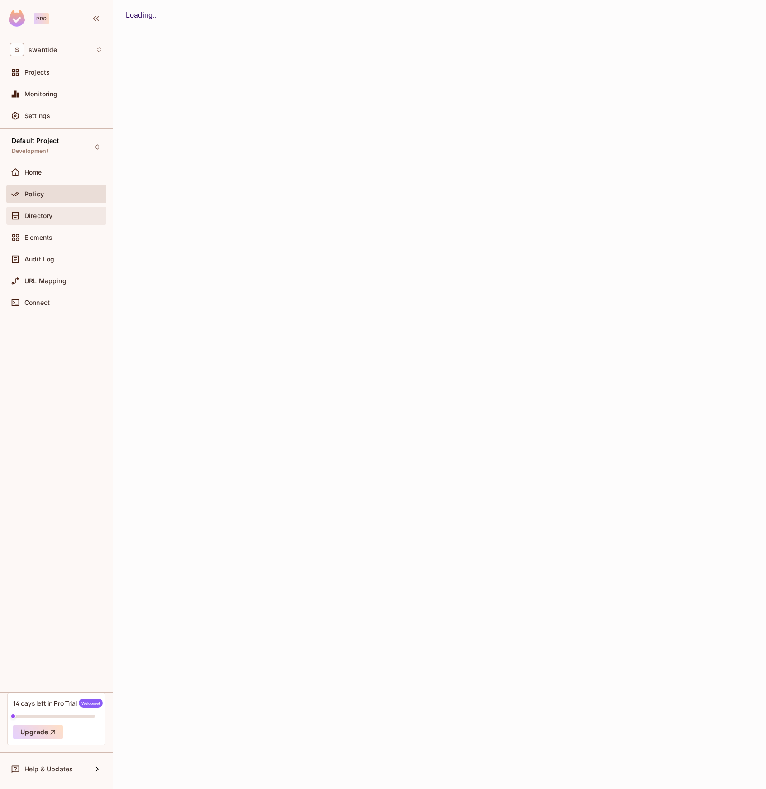
click at [55, 213] on div "Directory" at bounding box center [63, 215] width 78 height 7
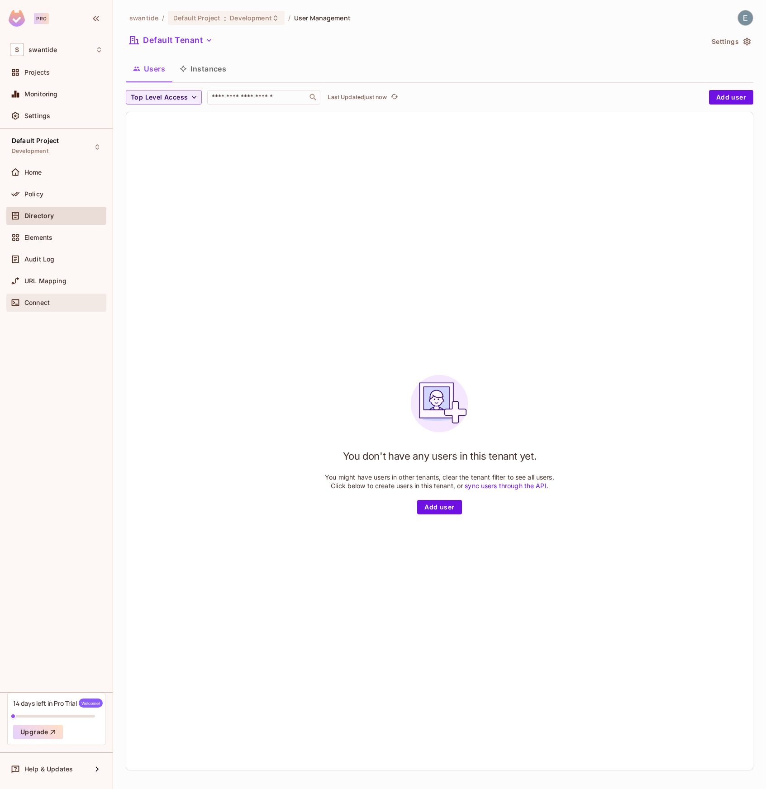
click at [42, 304] on span "Connect" at bounding box center [36, 302] width 25 height 7
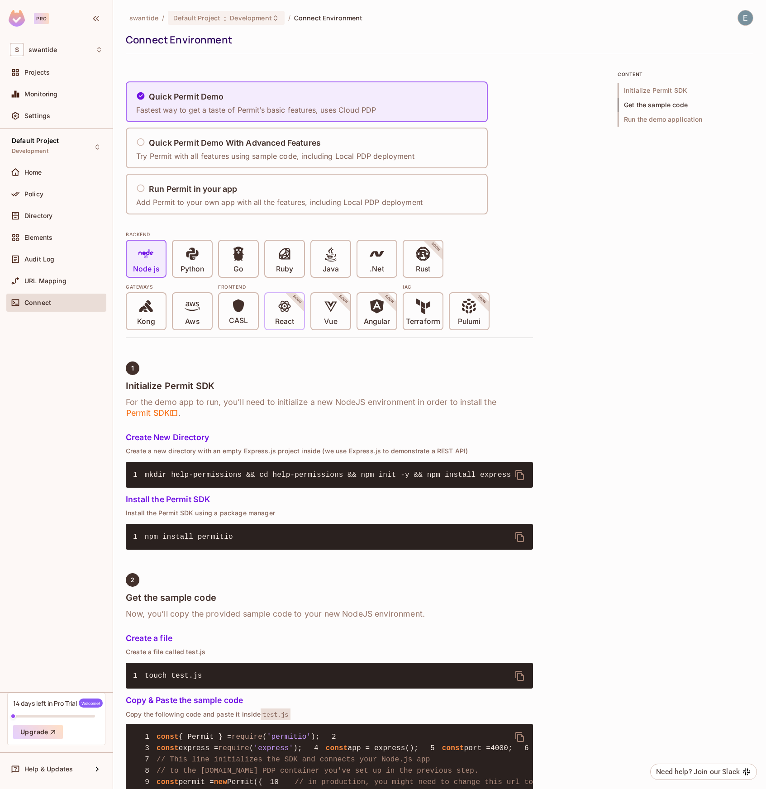
click at [291, 317] on p "React" at bounding box center [284, 321] width 19 height 9
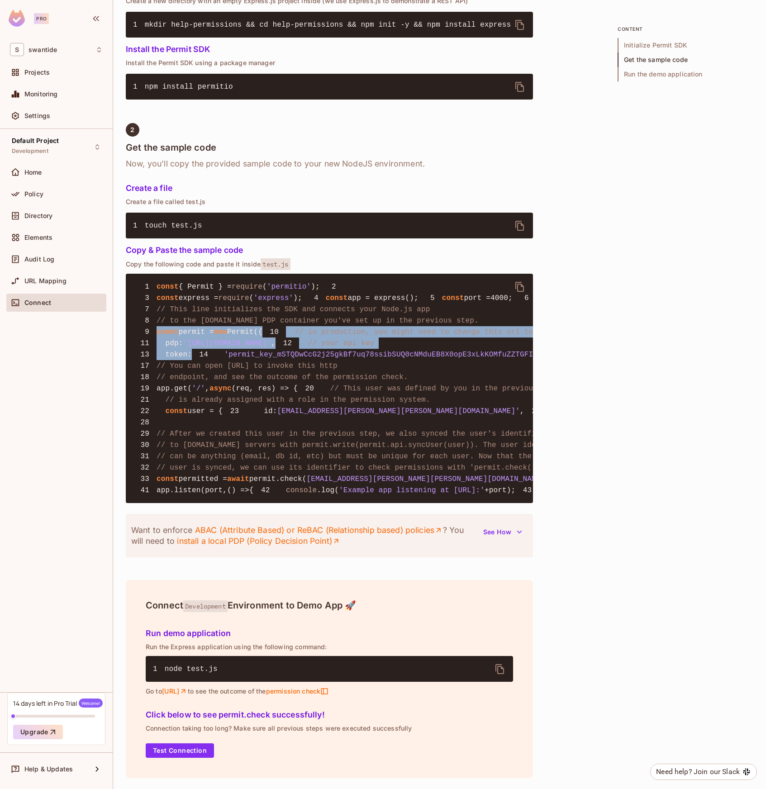
drag, startPoint x: 194, startPoint y: 347, endPoint x: 144, endPoint y: 301, distance: 68.2
click at [144, 301] on pre "1 const { Permit } = require ( 'permitio' ); 2 3 const express = require ( 'exp…" at bounding box center [329, 388] width 407 height 229
copy code "const permit = new Permit({ 10 // in production, you might need to change this …"
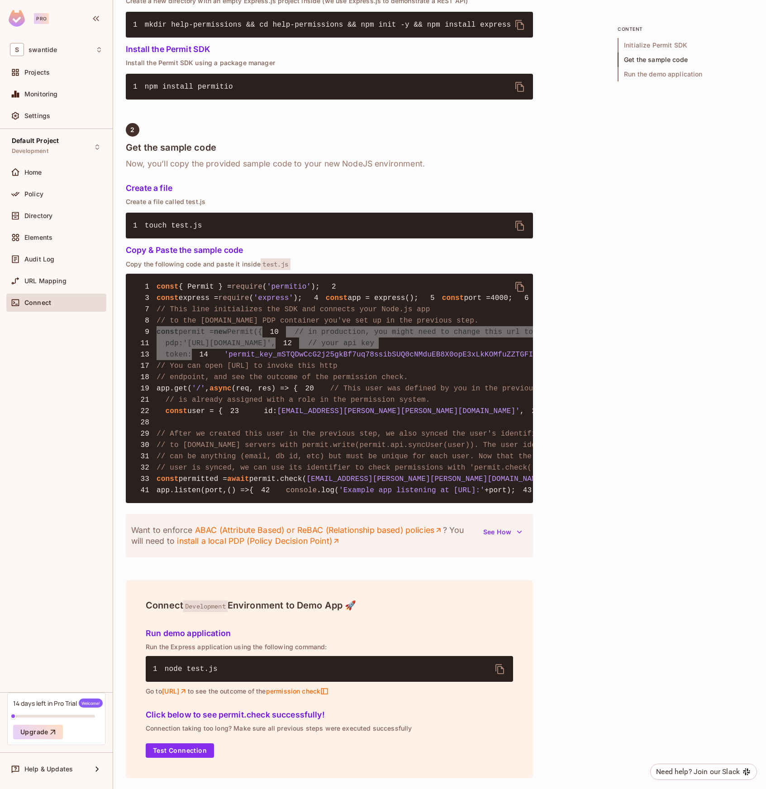
scroll to position [639, 0]
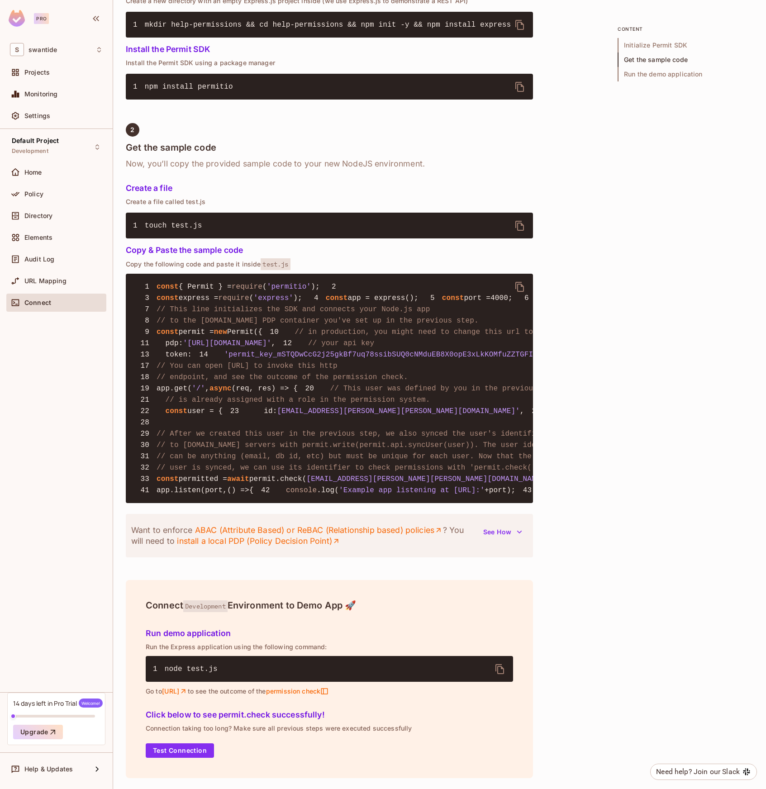
click at [428, 317] on span "// to the Permit.io PDP container you've set up in the previous step." at bounding box center [317, 321] width 322 height 8
click at [54, 175] on div "Home" at bounding box center [63, 172] width 78 height 7
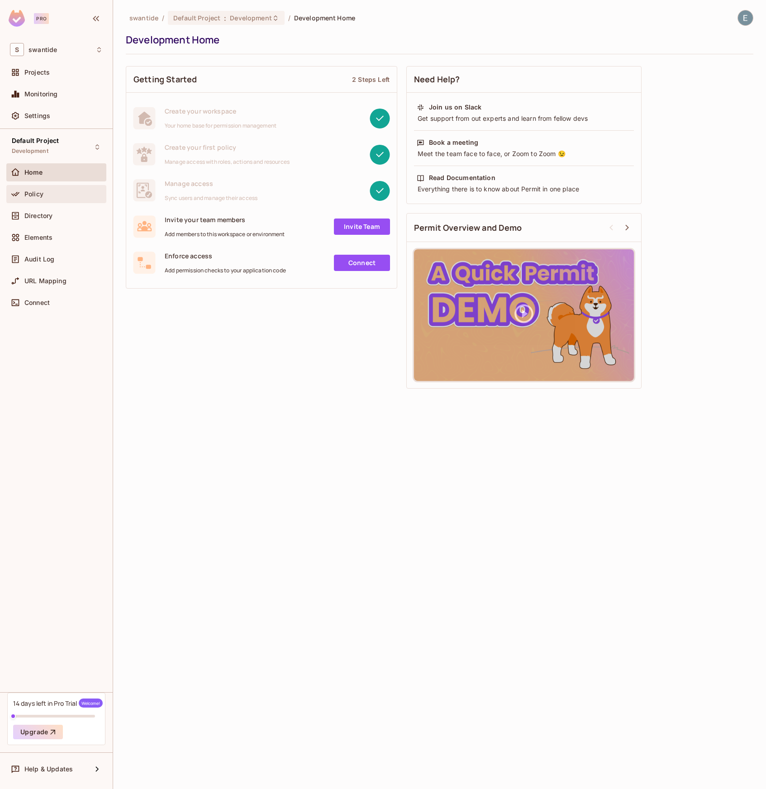
click at [68, 186] on div "Policy" at bounding box center [56, 194] width 100 height 18
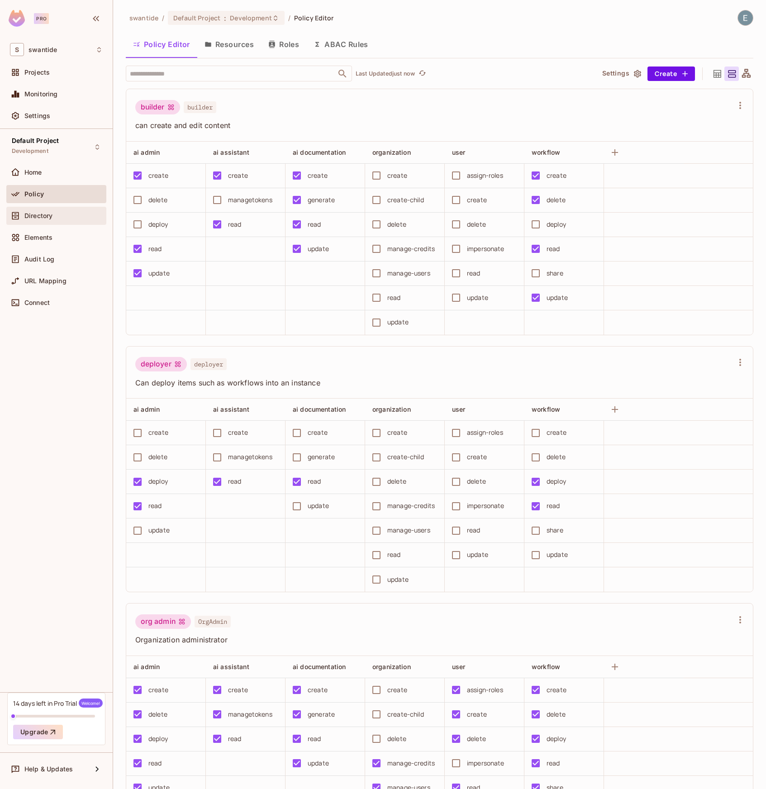
click at [63, 217] on div "Directory" at bounding box center [63, 215] width 78 height 7
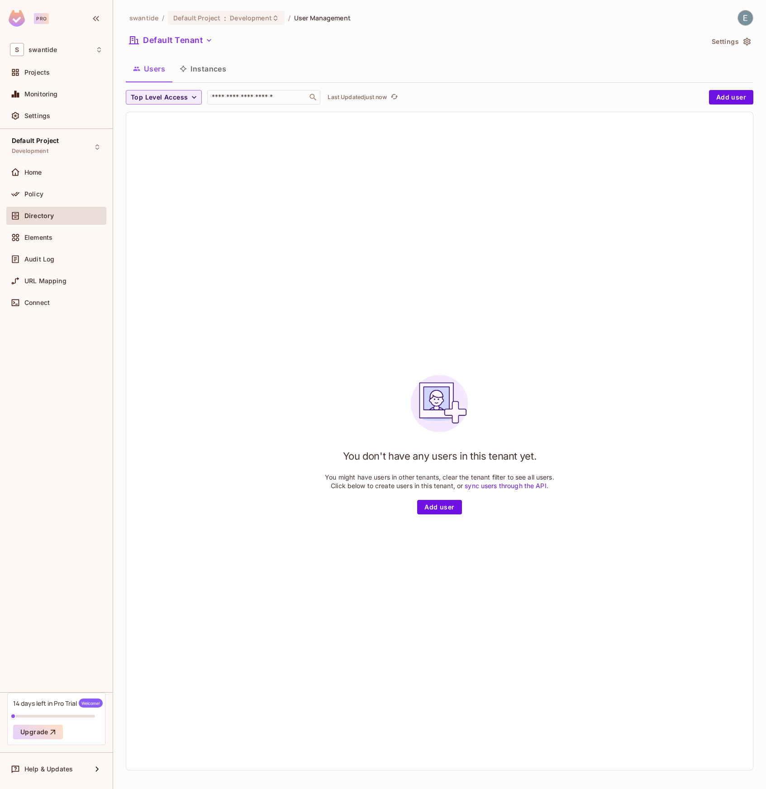
click at [270, 142] on div "You don't have any users in this tenant yet. You might have users in other tena…" at bounding box center [439, 441] width 626 height 658
click at [284, 100] on input "text" at bounding box center [257, 97] width 95 height 9
click at [176, 95] on span "Top Level Access" at bounding box center [159, 97] width 57 height 11
click at [258, 123] on div at bounding box center [383, 394] width 766 height 789
click at [223, 69] on button "Instances" at bounding box center [202, 68] width 61 height 23
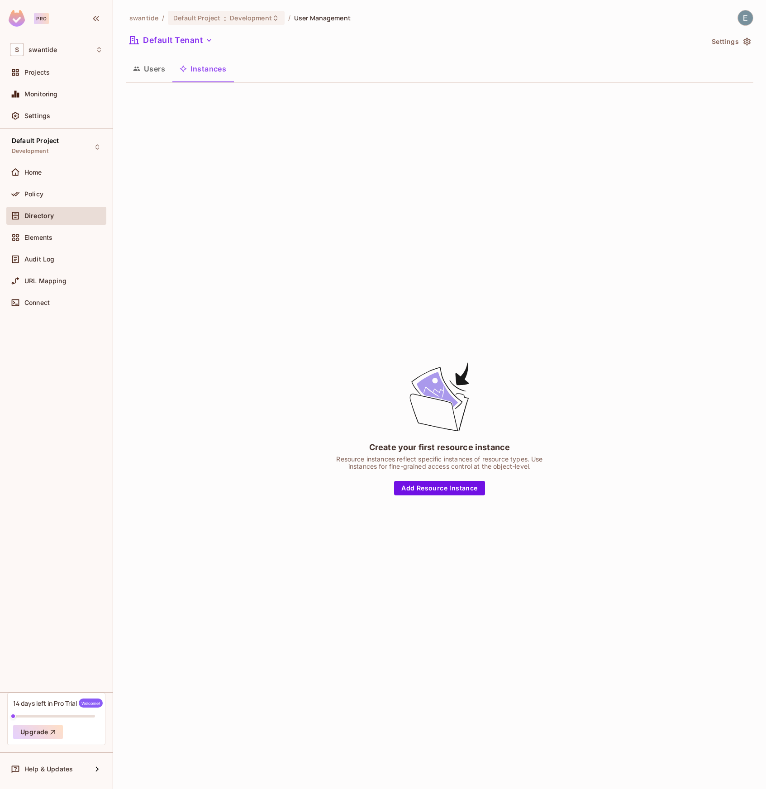
click at [153, 68] on button "Users" at bounding box center [149, 68] width 47 height 23
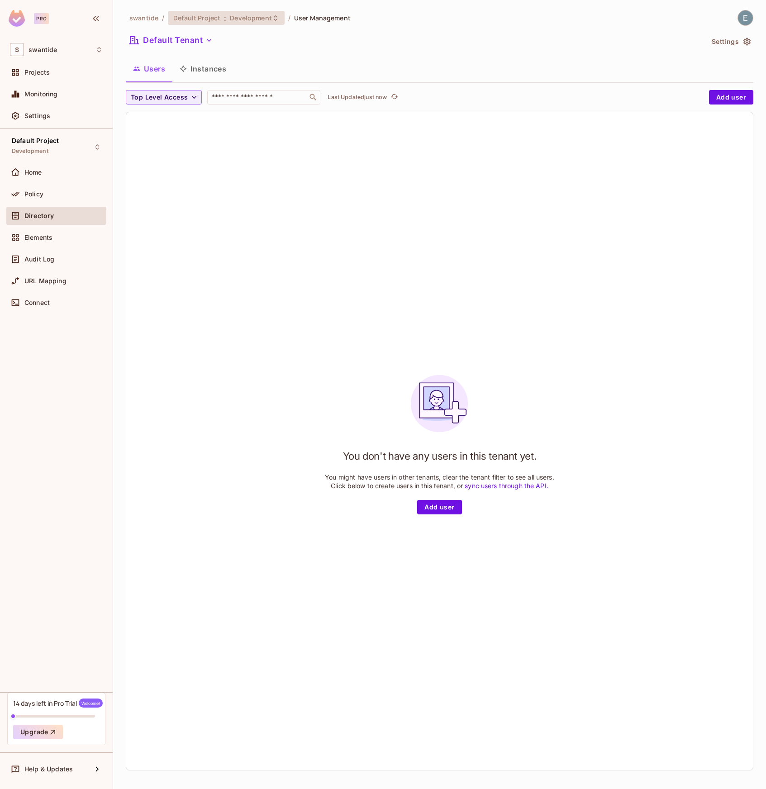
click at [261, 15] on span "Development" at bounding box center [251, 18] width 42 height 9
click at [337, 101] on div "Production" at bounding box center [367, 103] width 118 height 11
click at [248, 19] on span "Production" at bounding box center [247, 18] width 35 height 9
click at [330, 87] on div "Production (current)" at bounding box center [367, 88] width 118 height 11
click at [256, 19] on span "Production" at bounding box center [247, 18] width 35 height 9
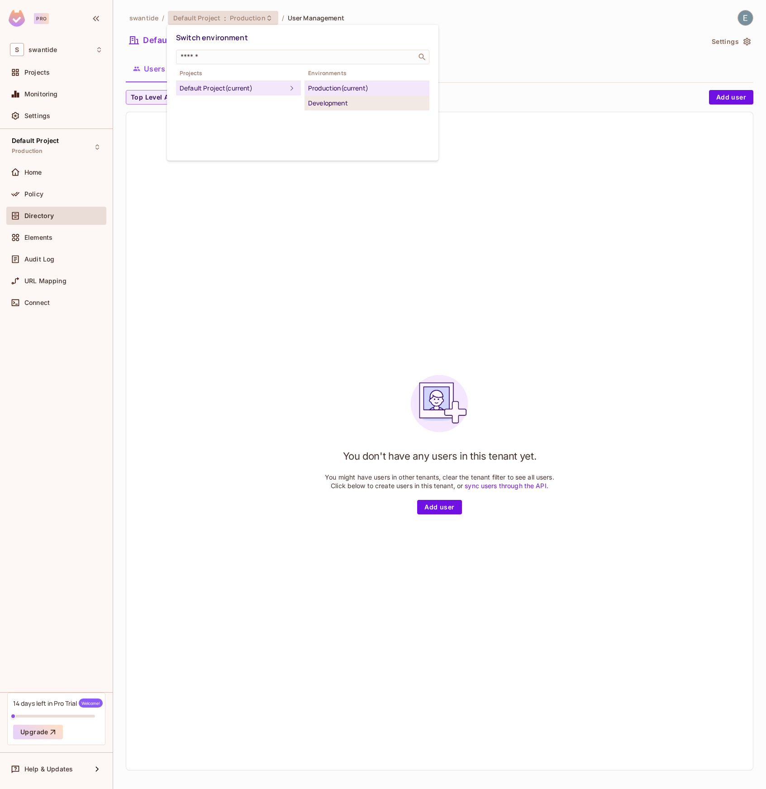
click at [338, 100] on div "Development" at bounding box center [367, 103] width 118 height 11
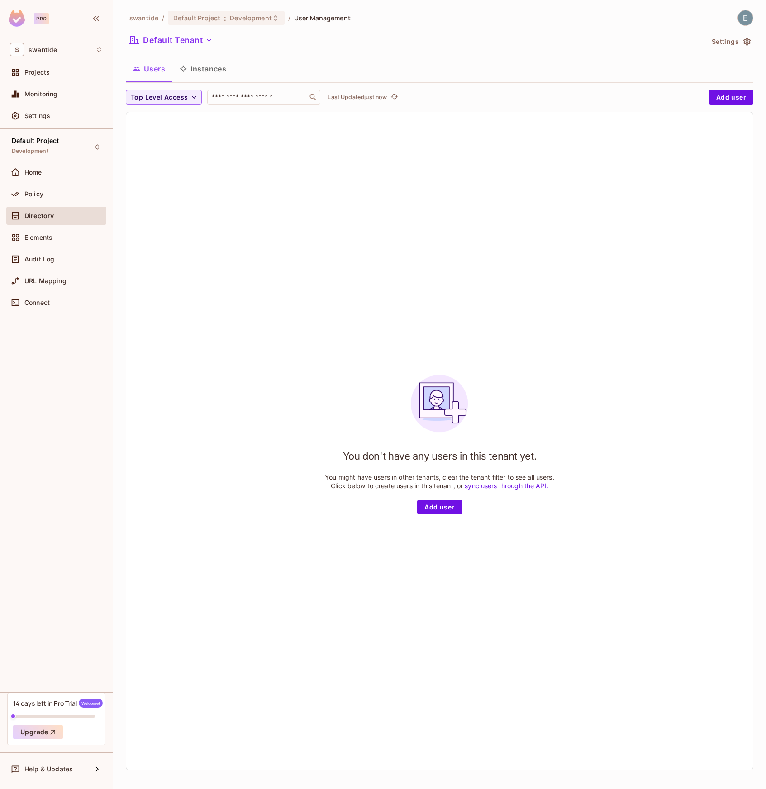
click at [213, 66] on button "Instances" at bounding box center [202, 68] width 61 height 23
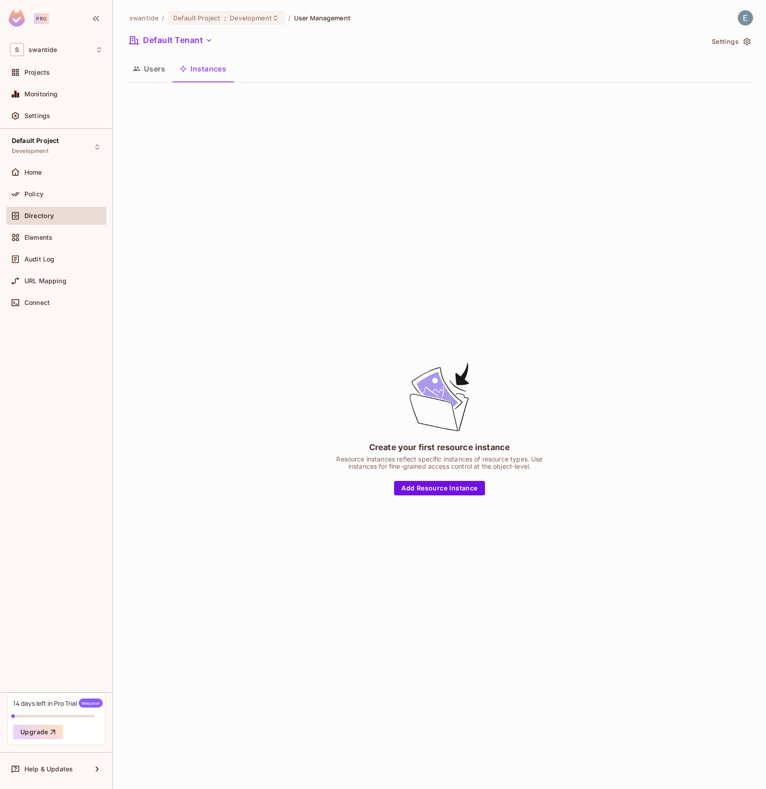
click at [153, 64] on button "Users" at bounding box center [149, 68] width 47 height 23
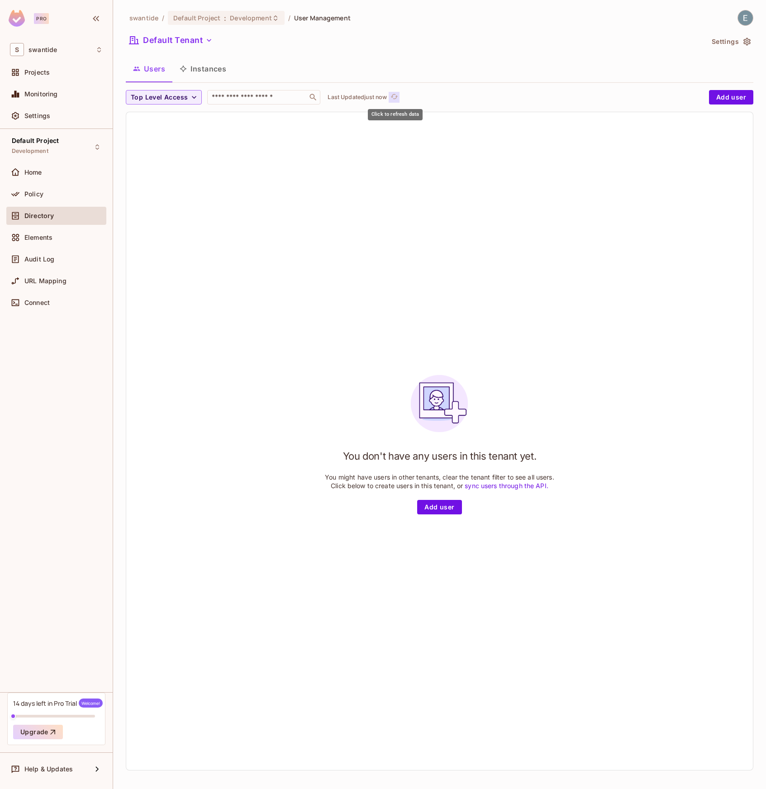
click at [393, 96] on icon "refresh" at bounding box center [394, 97] width 8 height 8
click at [393, 96] on icon "refresh" at bounding box center [394, 96] width 7 height 5
click at [285, 97] on input "text" at bounding box center [257, 97] width 95 height 9
click at [175, 97] on span "Top Level Access" at bounding box center [159, 97] width 57 height 11
click at [80, 243] on div at bounding box center [383, 394] width 766 height 789
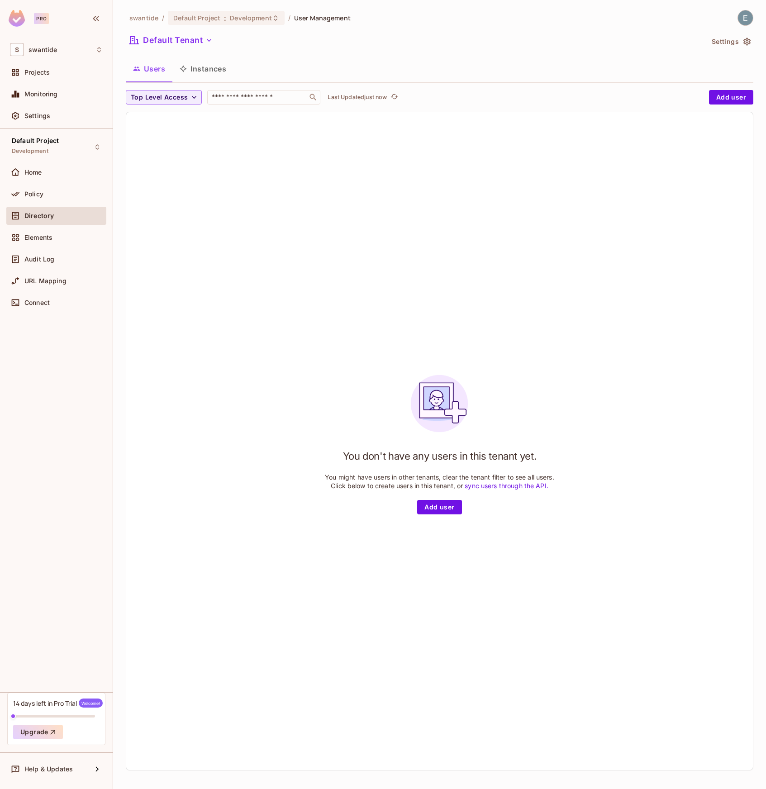
click at [56, 162] on div "Default Project Development Home Policy Directory Elements Audit Log URL Mappin…" at bounding box center [56, 410] width 113 height 563
click at [51, 167] on div "Home" at bounding box center [56, 172] width 93 height 11
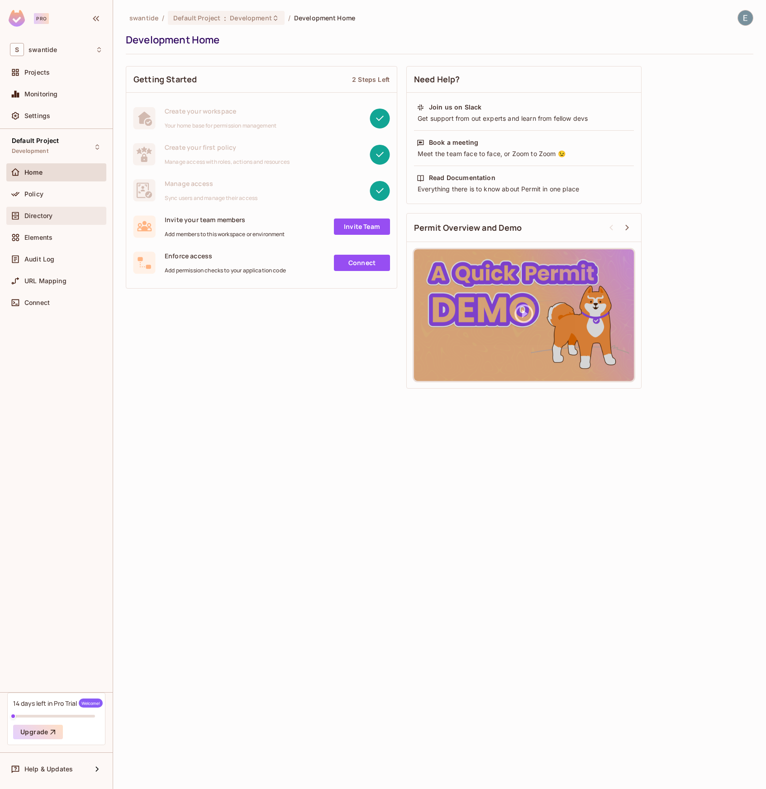
click at [57, 222] on div "Directory" at bounding box center [56, 216] width 100 height 18
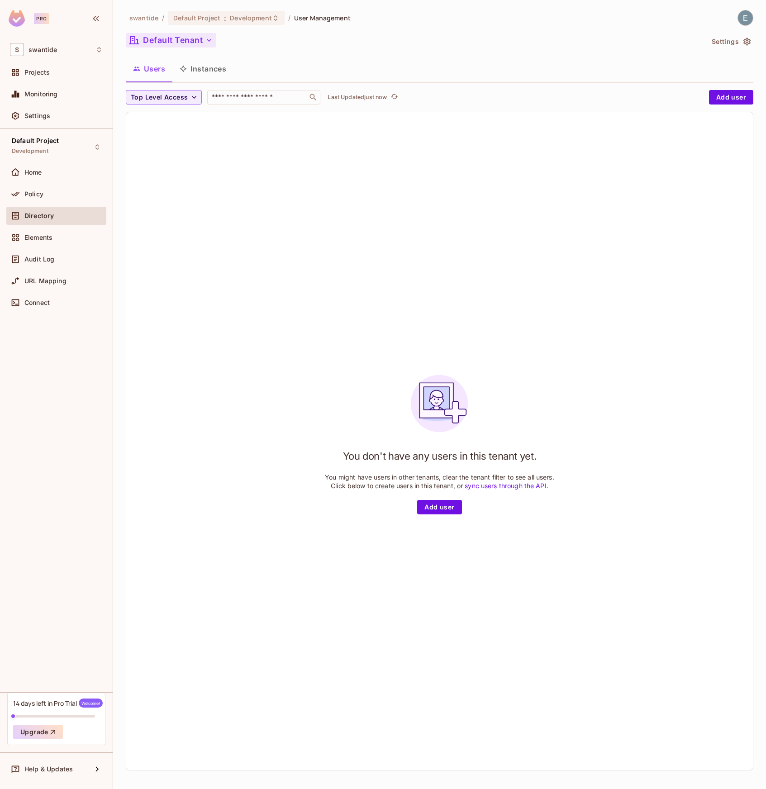
click at [201, 41] on button "Default Tenant" at bounding box center [171, 40] width 90 height 14
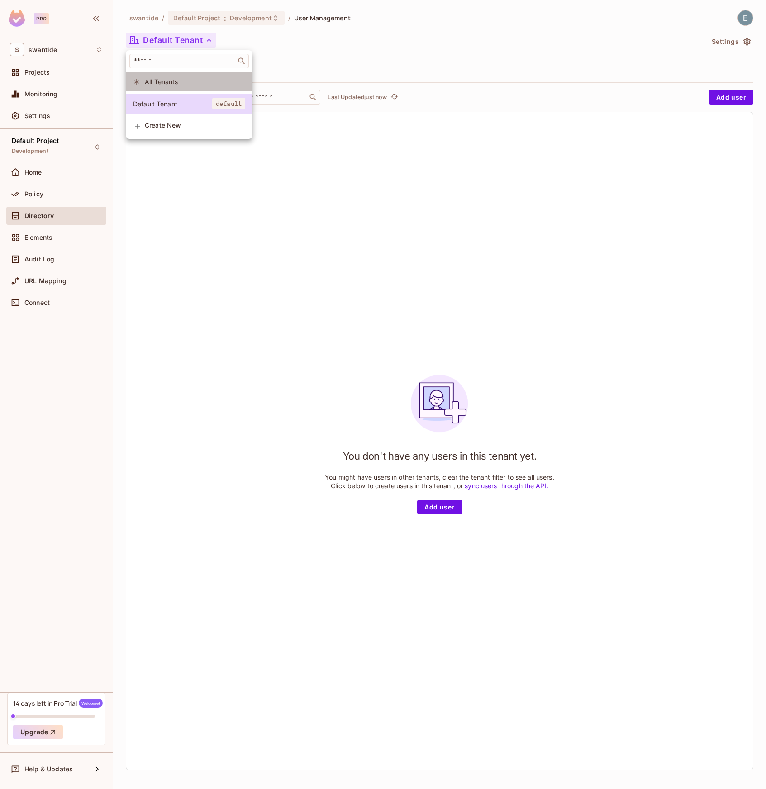
click at [183, 86] on li "All Tenants" at bounding box center [189, 81] width 127 height 19
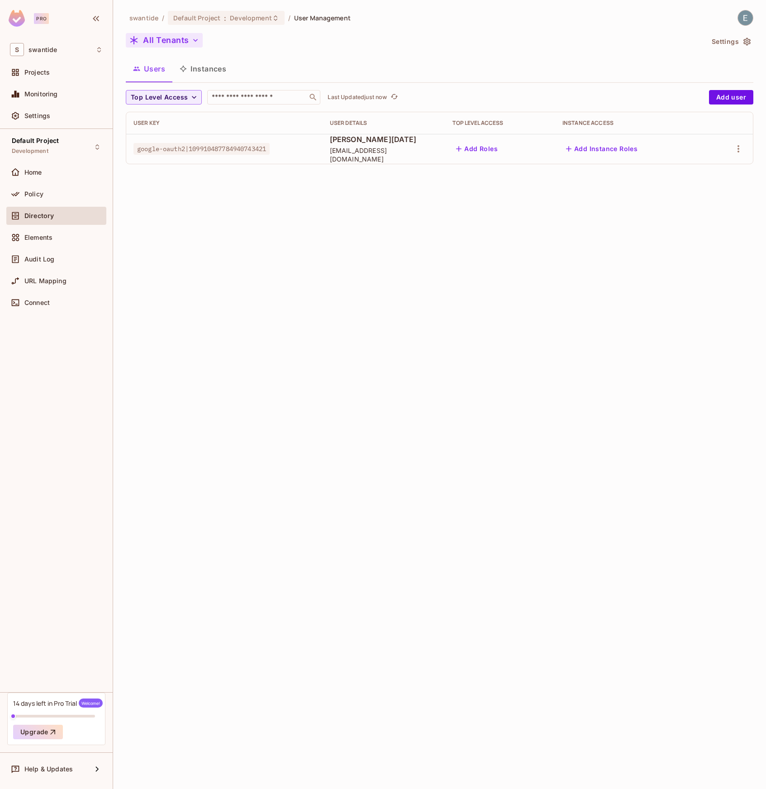
click at [200, 40] on button "All Tenants" at bounding box center [164, 40] width 77 height 14
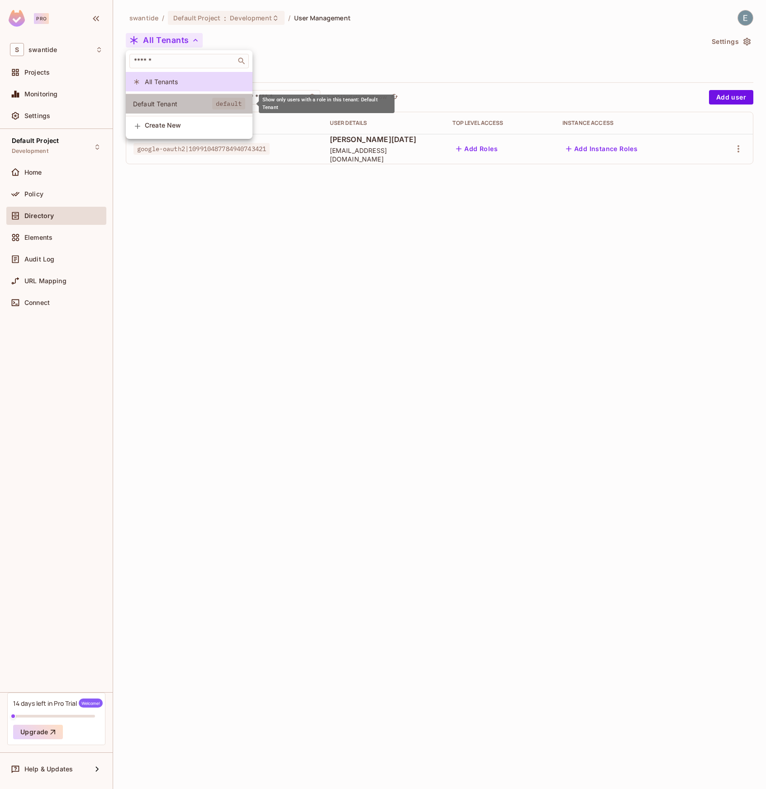
click at [187, 105] on span "Default Tenant" at bounding box center [172, 104] width 79 height 9
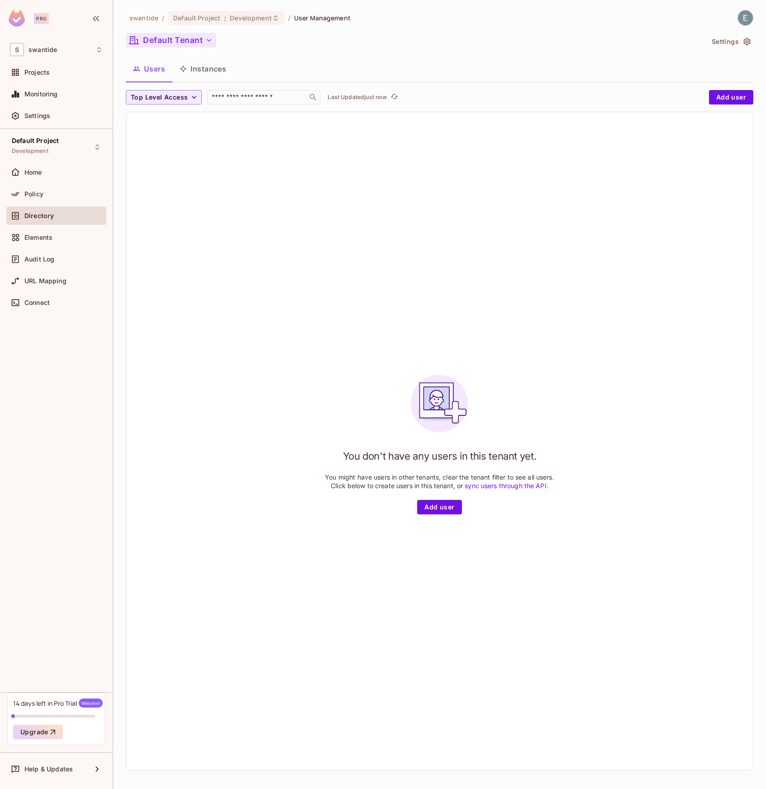
click at [203, 42] on button "Default Tenant" at bounding box center [171, 40] width 90 height 14
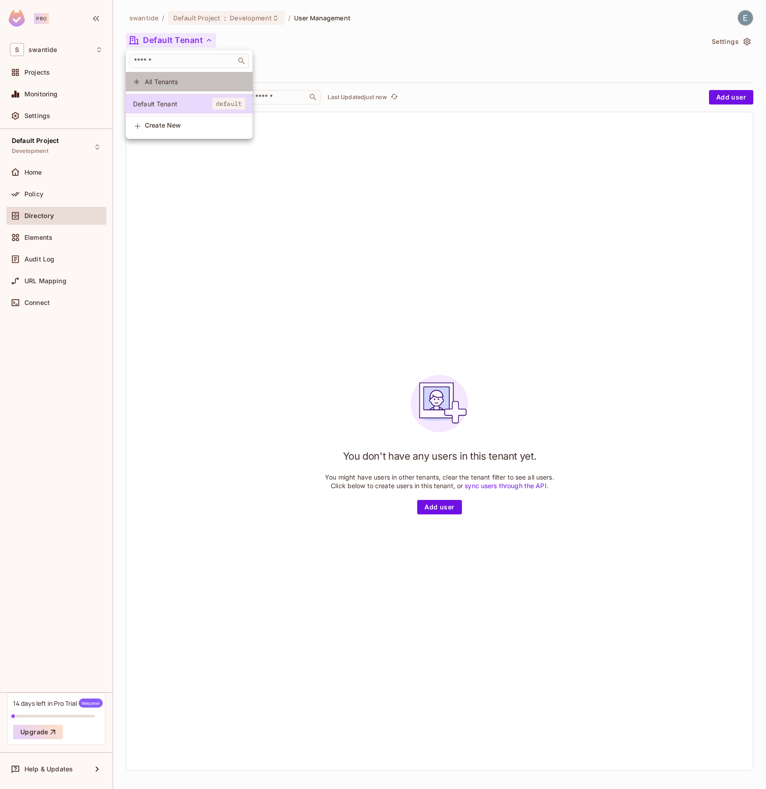
click at [196, 83] on span "All Tenants" at bounding box center [195, 81] width 100 height 9
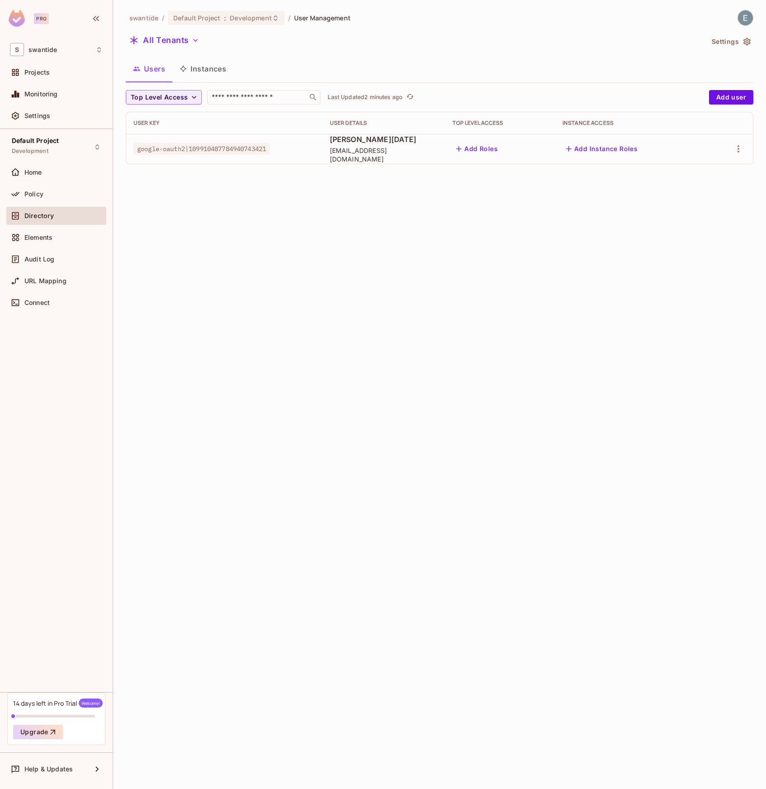
click at [337, 293] on div "swantide / Default Project : Development / User Management All Tenants Settings…" at bounding box center [439, 394] width 653 height 789
click at [739, 151] on icon "button" at bounding box center [738, 148] width 2 height 7
click at [708, 186] on div "Top Level Roles" at bounding box center [704, 189] width 49 height 9
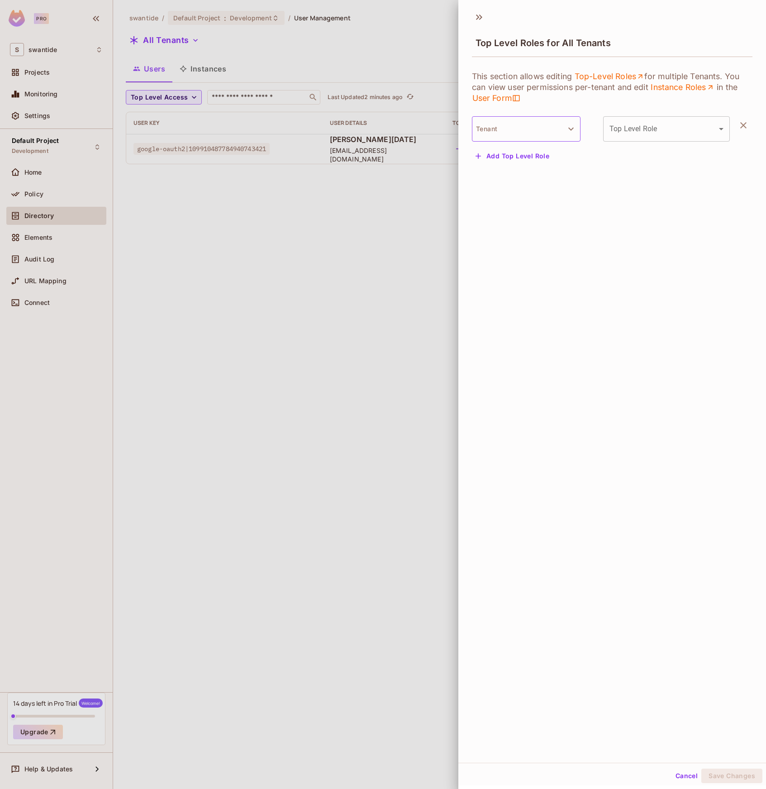
click at [560, 128] on button "Tenant" at bounding box center [526, 128] width 109 height 25
click at [593, 101] on div at bounding box center [383, 394] width 766 height 789
click at [649, 129] on body "Pro S swantide Projects Monitoring Settings Default Project Development Home Po…" at bounding box center [383, 394] width 766 height 789
click at [276, 244] on div at bounding box center [383, 394] width 766 height 789
click at [366, 209] on div at bounding box center [383, 394] width 766 height 789
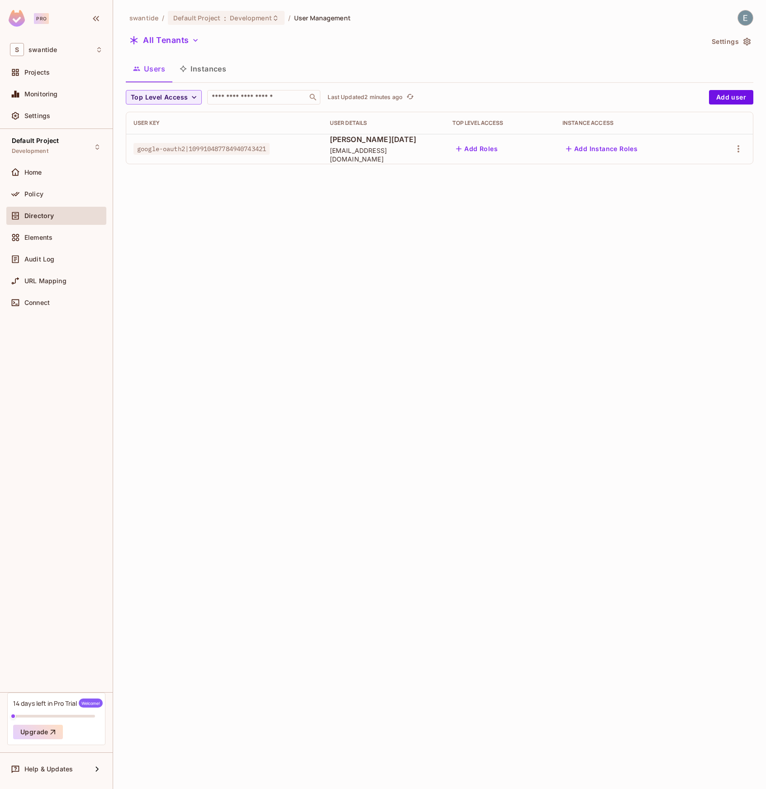
click at [500, 143] on button "Add Roles" at bounding box center [476, 149] width 49 height 14
click at [492, 149] on button "Add Roles" at bounding box center [476, 149] width 49 height 14
click at [501, 152] on button "Add Roles" at bounding box center [476, 149] width 49 height 14
click at [610, 154] on button "Add Instance Roles" at bounding box center [601, 149] width 79 height 14
click at [742, 152] on icon "button" at bounding box center [738, 148] width 11 height 11
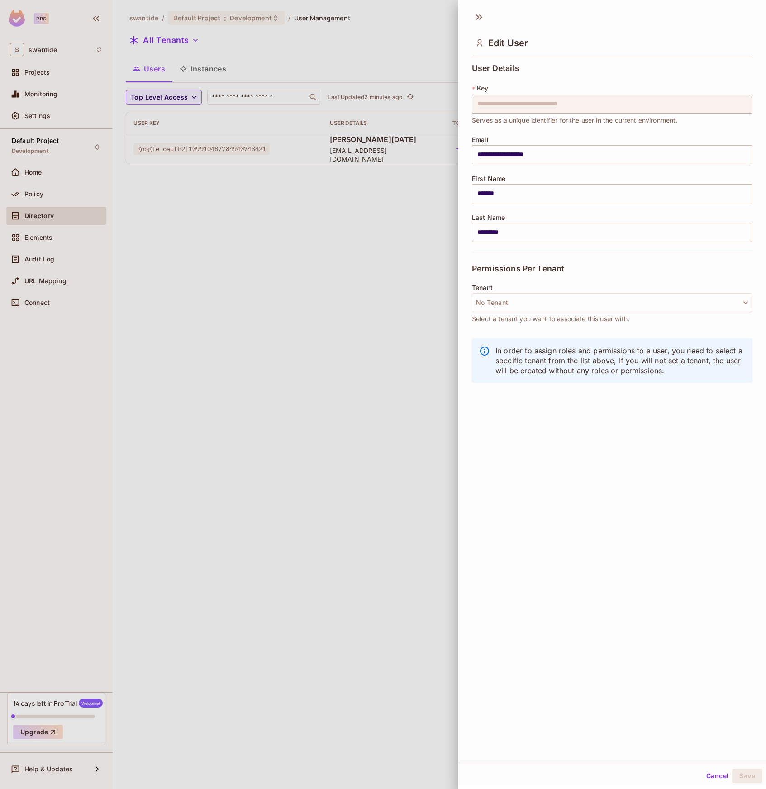
click at [620, 57] on div "Edit User" at bounding box center [612, 35] width 308 height 50
click at [593, 302] on button "No Tenant" at bounding box center [612, 302] width 280 height 19
click at [507, 364] on span "Default Tenant" at bounding box center [518, 365] width 79 height 9
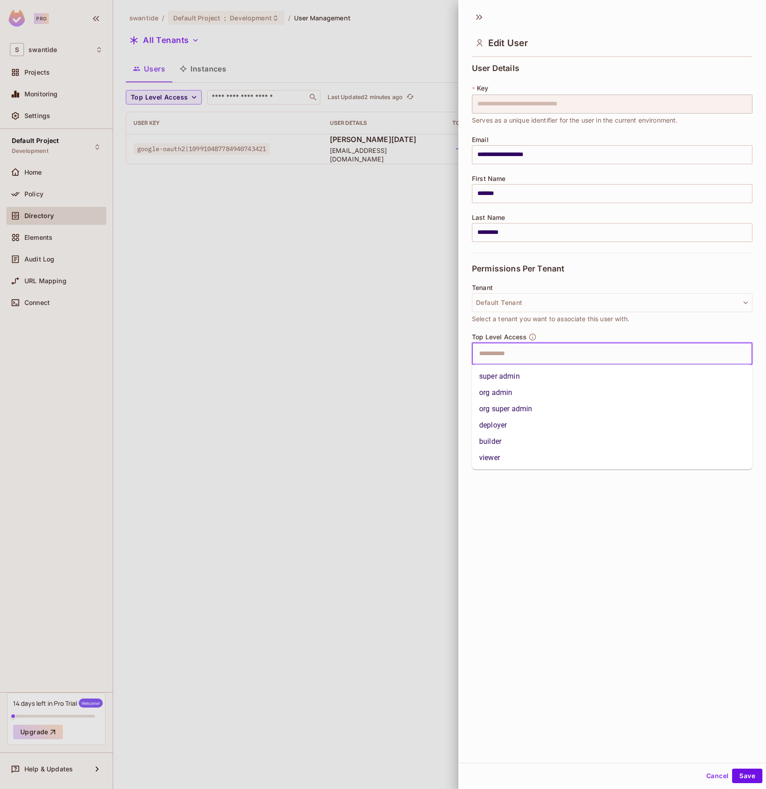
click at [549, 354] on input "text" at bounding box center [604, 354] width 261 height 18
click at [546, 377] on li "super admin" at bounding box center [612, 376] width 280 height 16
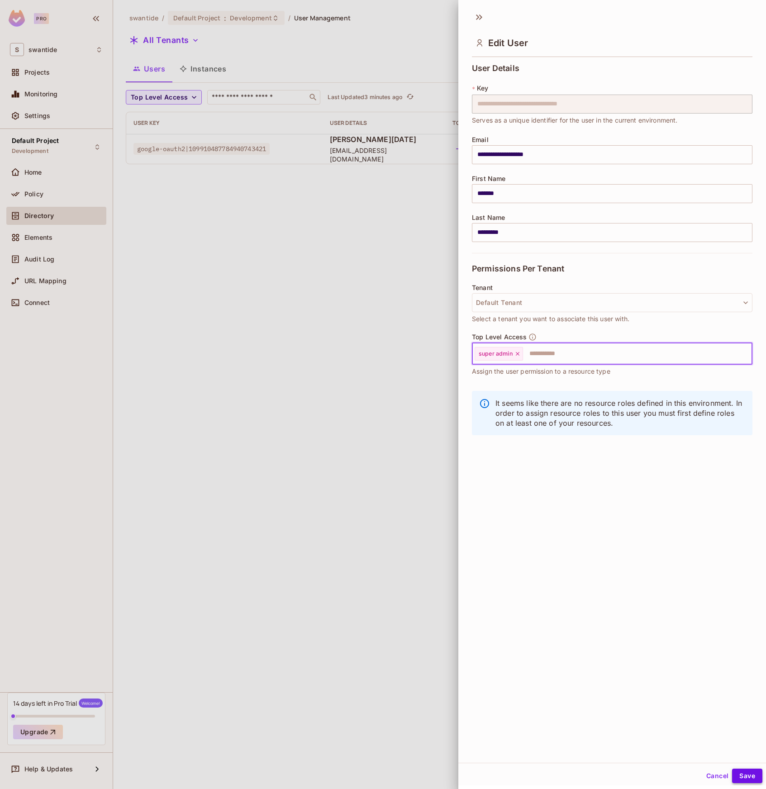
click at [751, 773] on button "Save" at bounding box center [747, 775] width 30 height 14
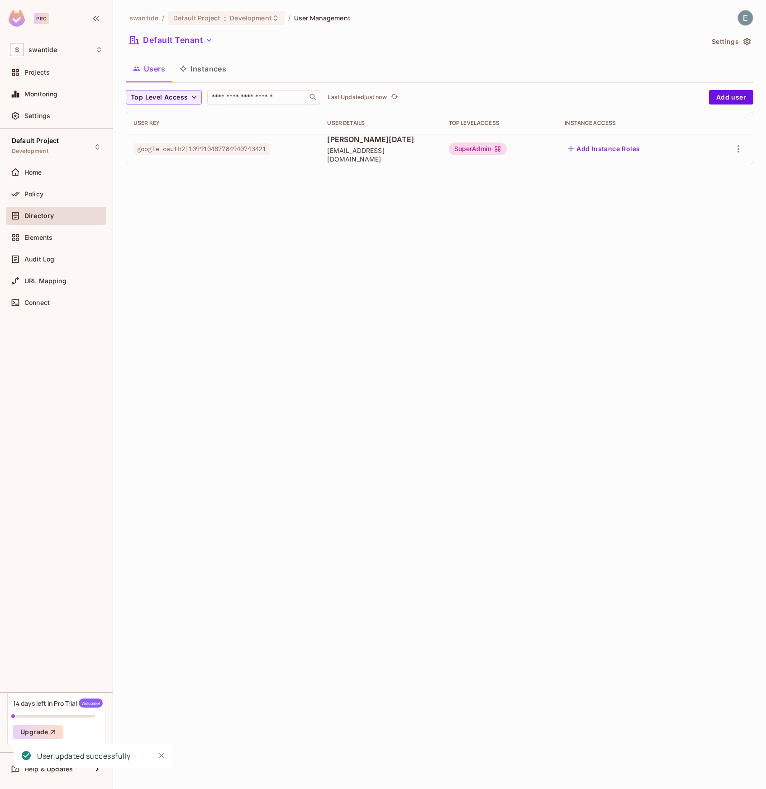
click at [374, 189] on div "swantide / Default Project : Development / User Management Default Tenant Setti…" at bounding box center [439, 394] width 653 height 789
click at [254, 146] on span "google-oauth2|109910487784940743421" at bounding box center [201, 149] width 136 height 12
click at [742, 152] on icon "button" at bounding box center [738, 148] width 11 height 11
click at [528, 220] on div at bounding box center [383, 394] width 766 height 789
click at [740, 148] on icon "button" at bounding box center [738, 148] width 11 height 11
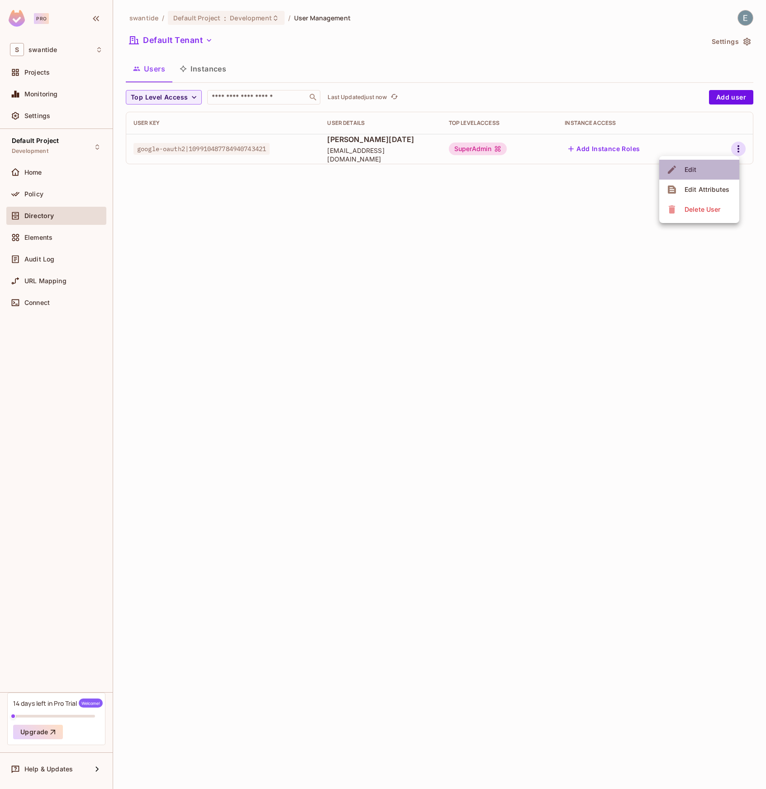
click at [707, 171] on li "Edit" at bounding box center [699, 170] width 80 height 20
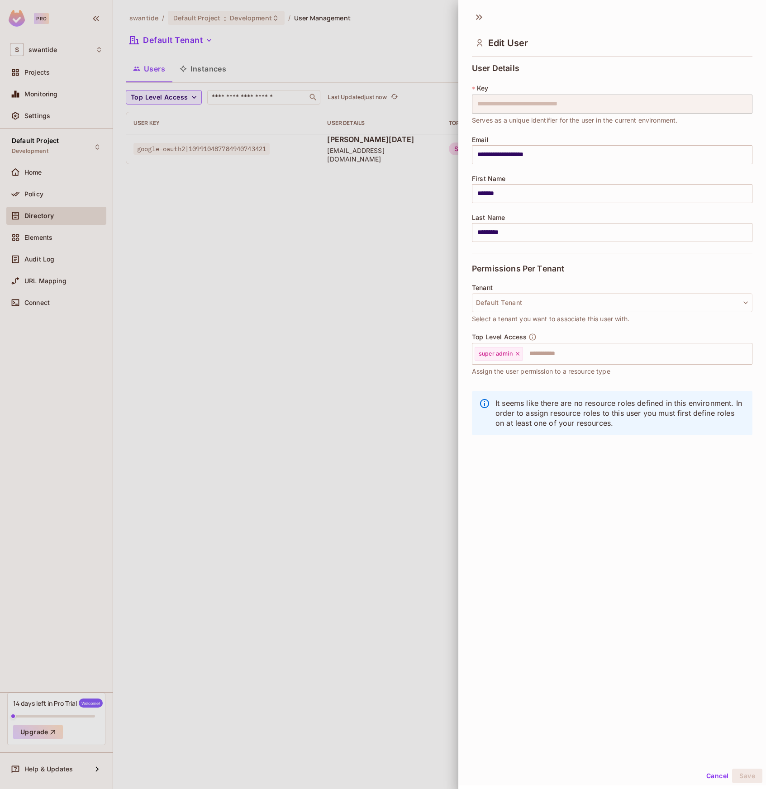
click at [304, 328] on div at bounding box center [383, 394] width 766 height 789
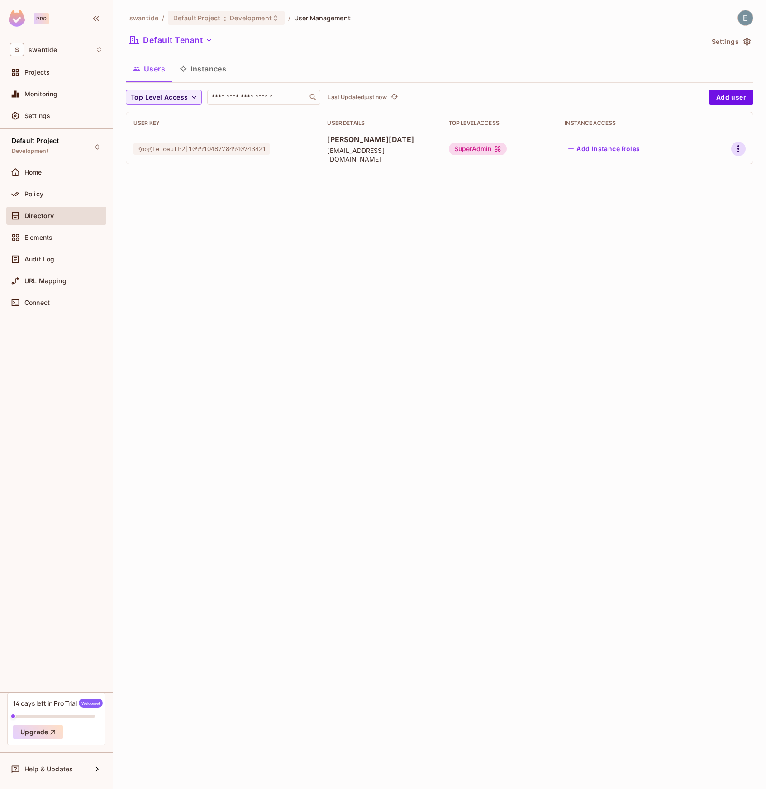
click at [742, 144] on icon "button" at bounding box center [738, 148] width 11 height 11
click at [696, 190] on div "Edit Attributes" at bounding box center [706, 189] width 45 height 9
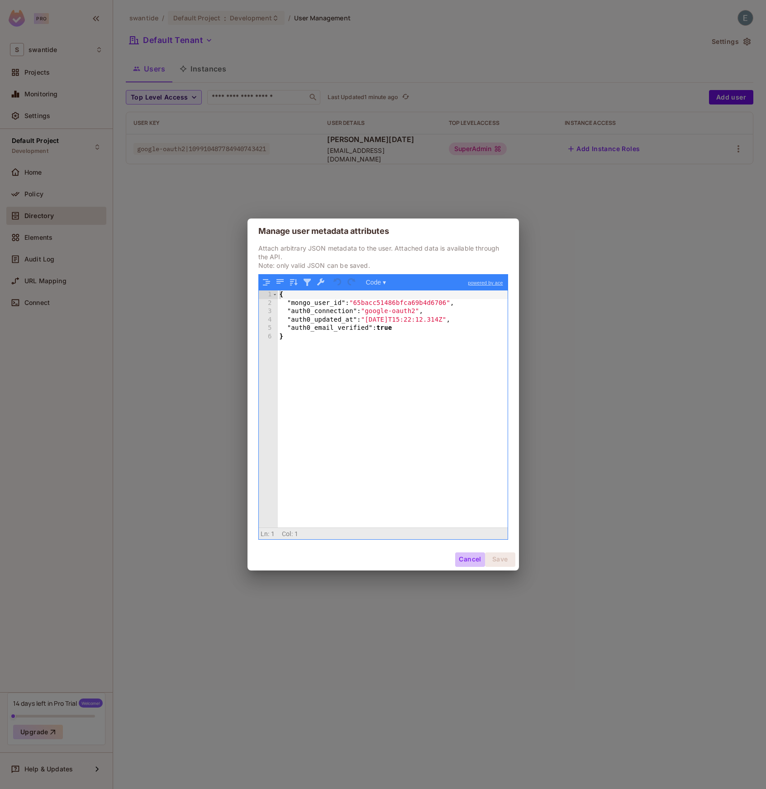
click at [465, 557] on button "Cancel" at bounding box center [469, 559] width 29 height 14
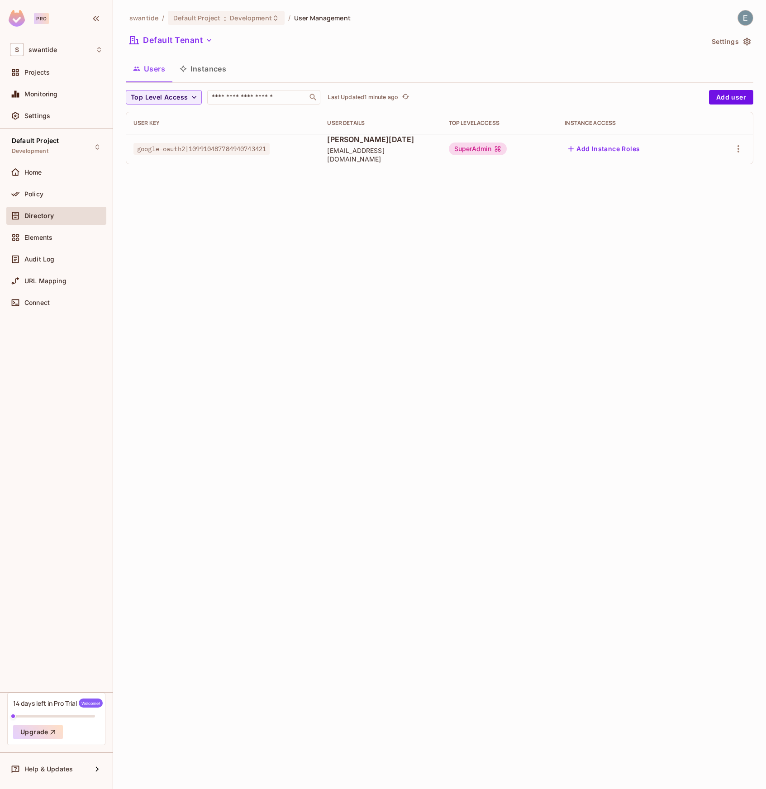
click at [216, 67] on button "Instances" at bounding box center [202, 68] width 61 height 23
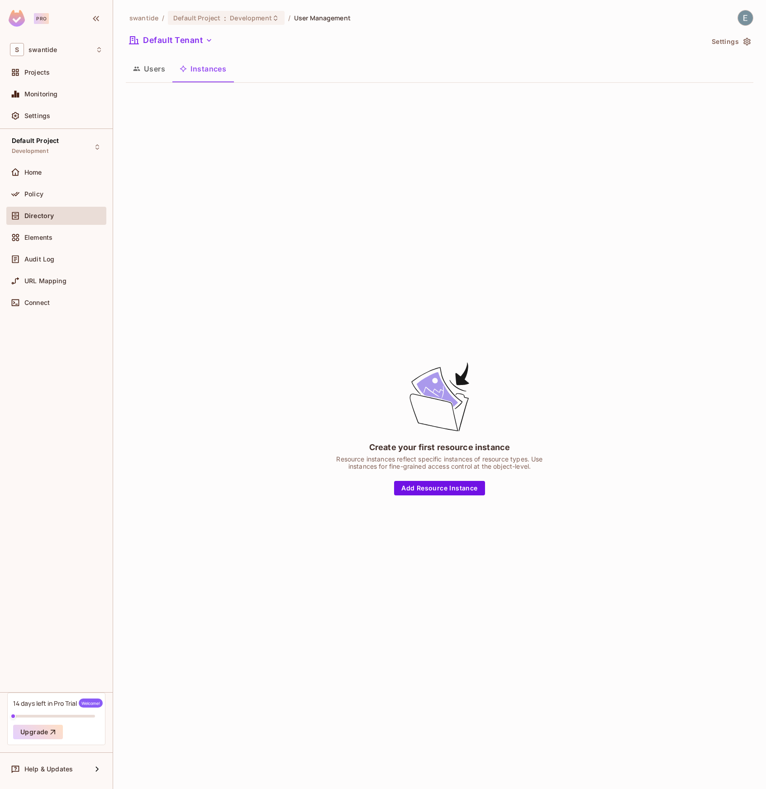
click at [140, 70] on button "Users" at bounding box center [149, 68] width 47 height 23
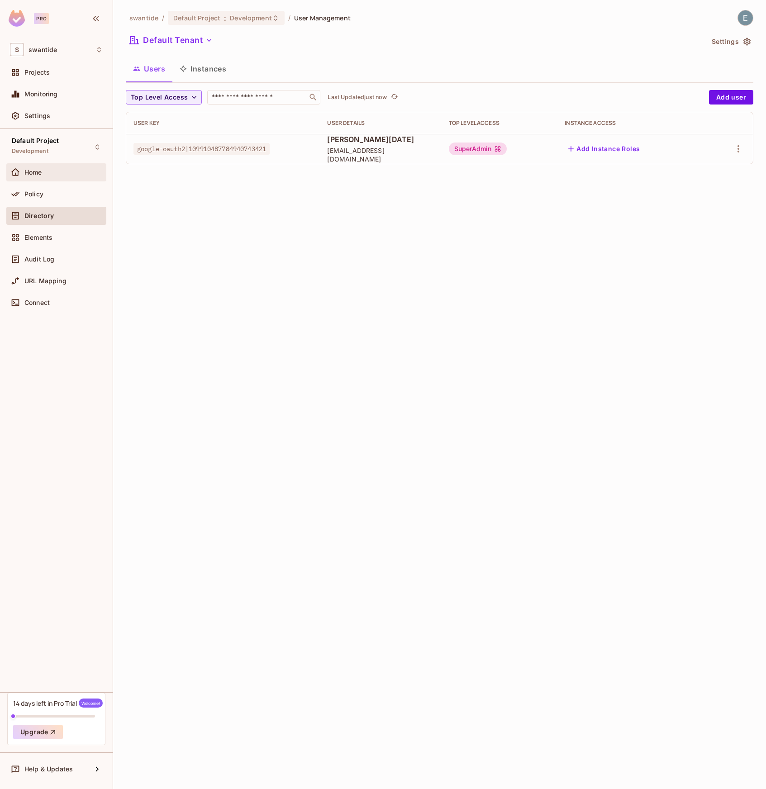
click at [56, 175] on div "Home" at bounding box center [63, 172] width 78 height 7
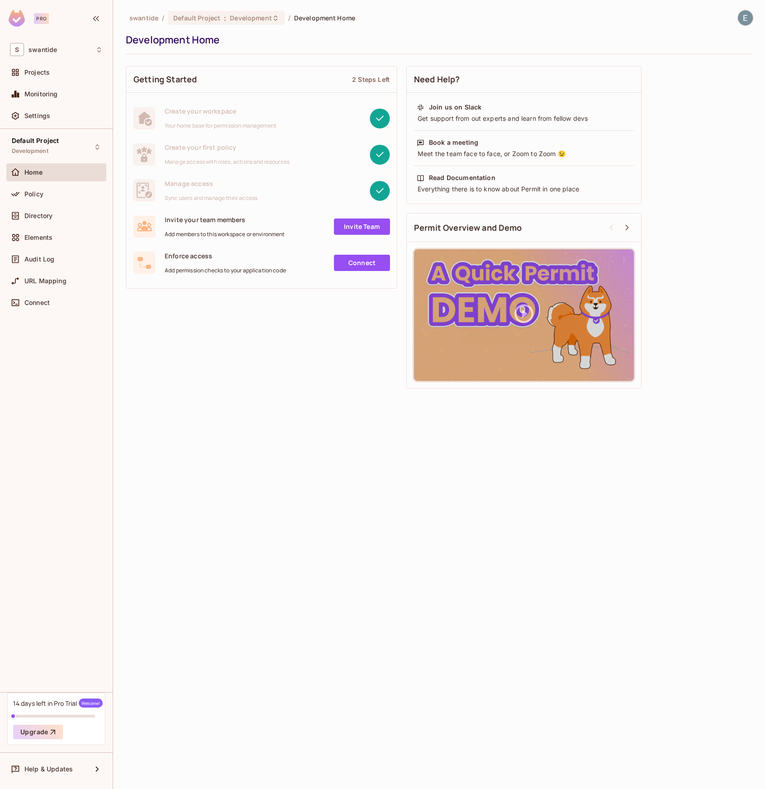
click at [357, 265] on link "Connect" at bounding box center [362, 263] width 56 height 16
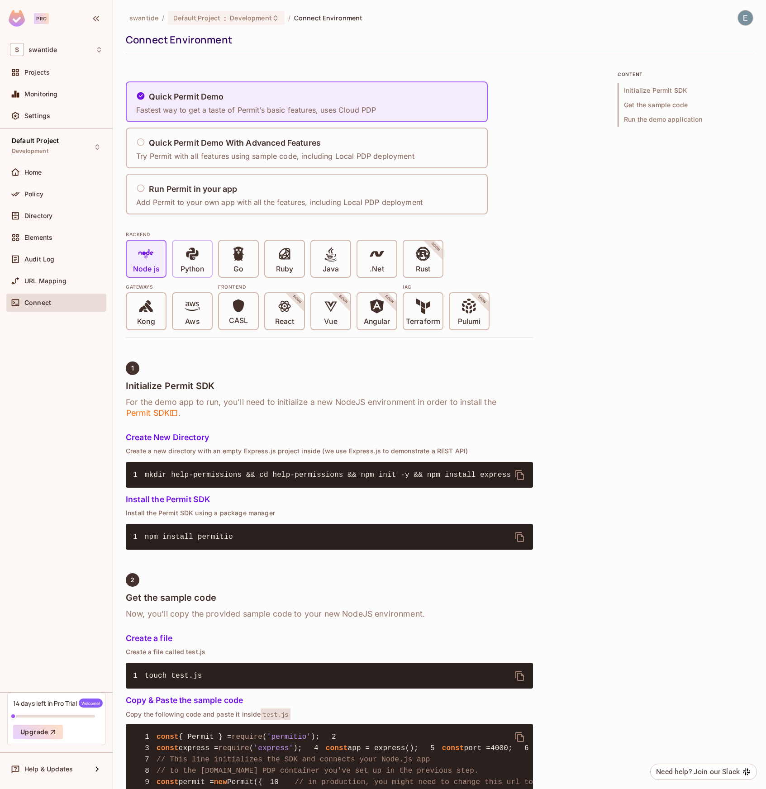
click at [190, 263] on span at bounding box center [192, 255] width 15 height 19
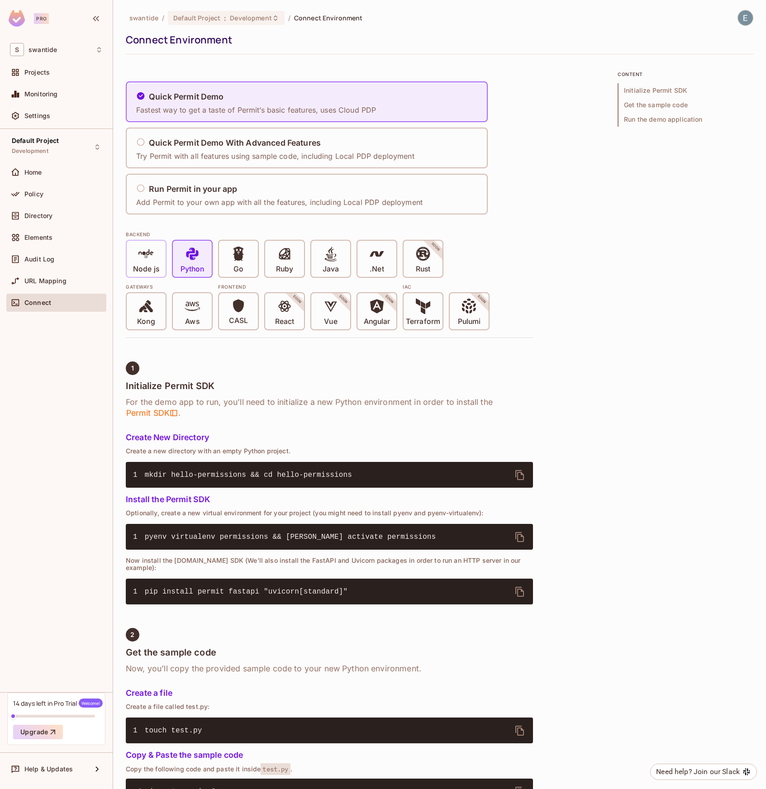
click at [146, 261] on icon at bounding box center [145, 253] width 15 height 15
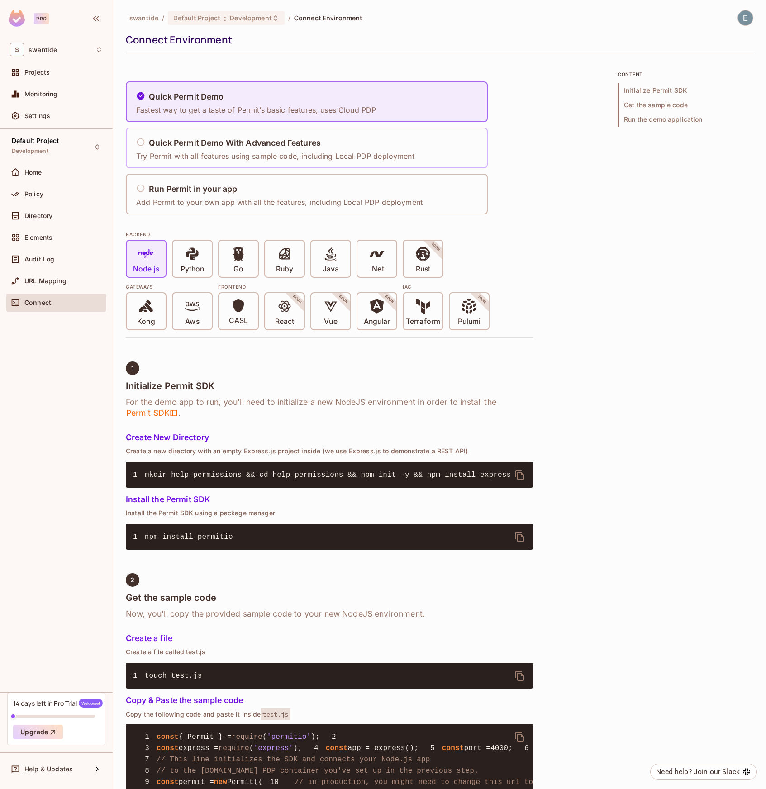
click at [190, 146] on h5 "Quick Permit Demo With Advanced Features" at bounding box center [235, 142] width 172 height 9
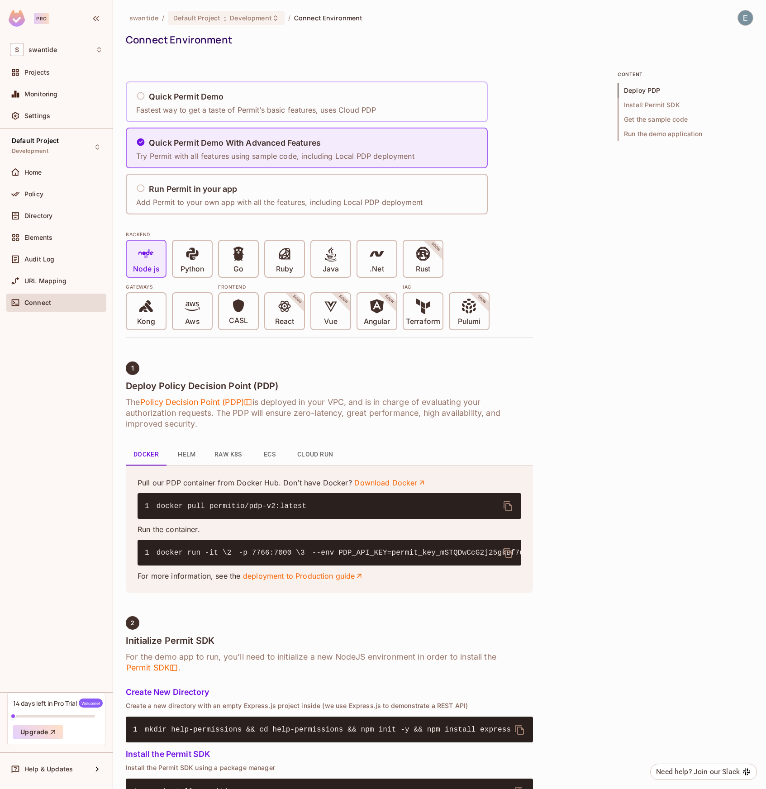
click at [301, 103] on div "Quick Permit Demo Fastest way to get a taste of Permit’s basic features, uses C…" at bounding box center [256, 102] width 240 height 27
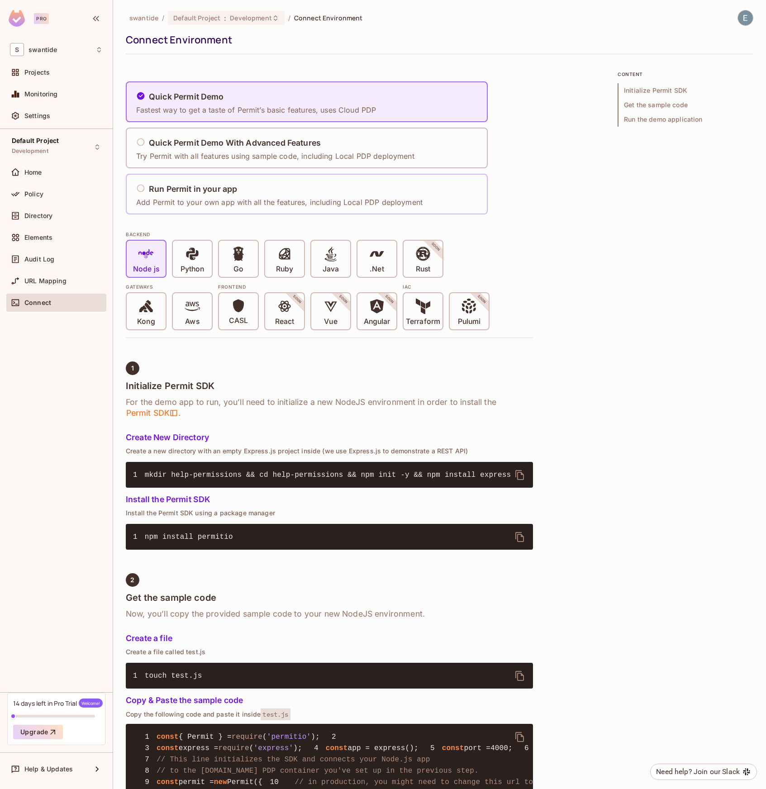
click at [279, 201] on p "Add Permit to your own app with all the features, including Local PDP deployment" at bounding box center [279, 202] width 286 height 10
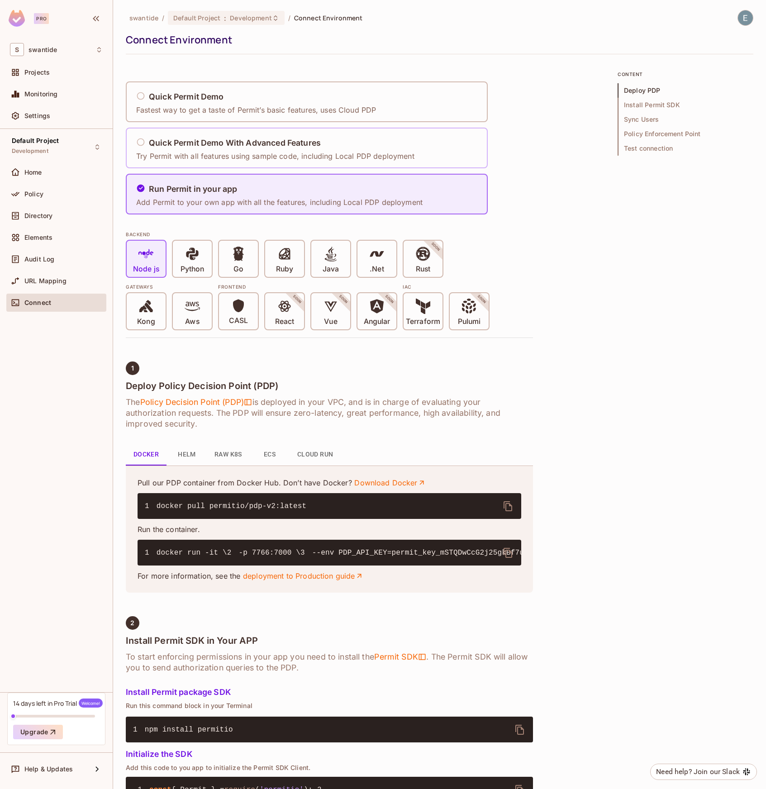
click at [264, 158] on p "Try Permit with all features using sample code, including Local PDP deployment" at bounding box center [275, 156] width 278 height 10
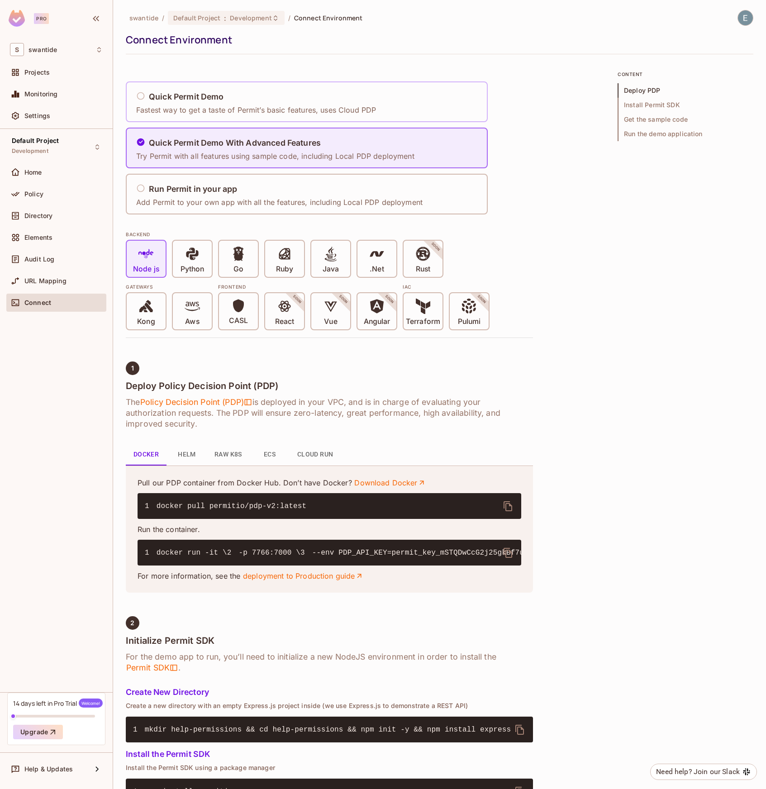
click at [261, 119] on div "Quick Permit Demo Fastest way to get a taste of Permit’s basic features, uses C…" at bounding box center [259, 102] width 246 height 38
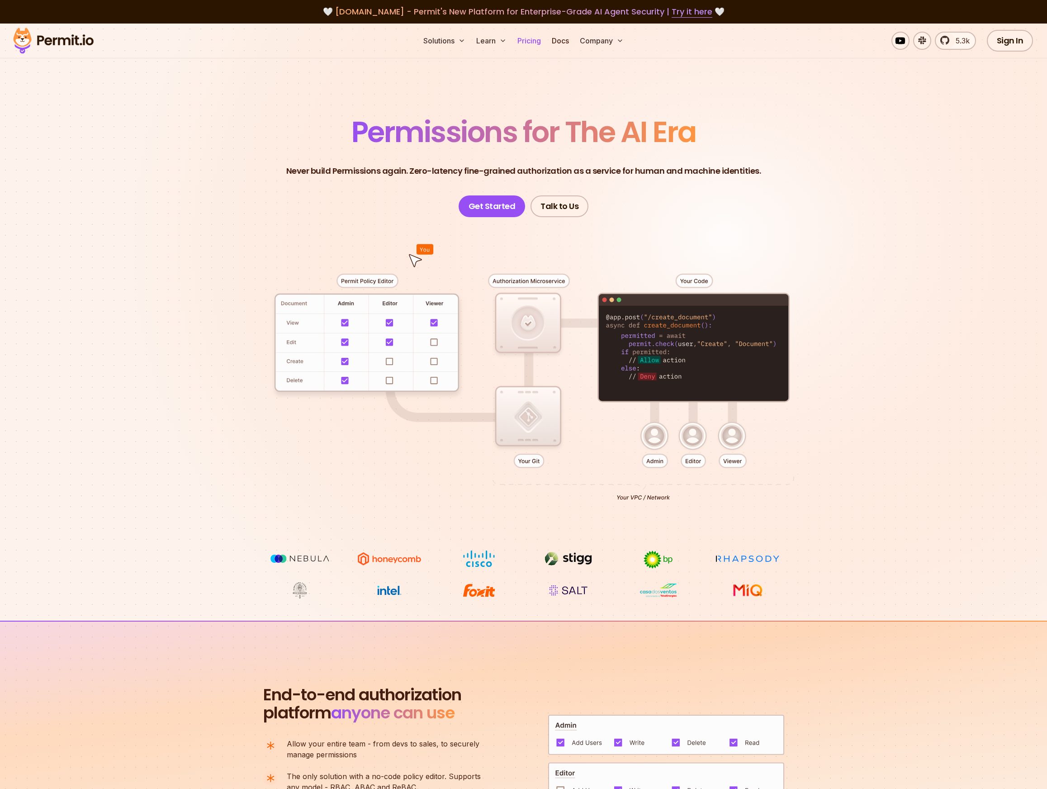
click at [522, 42] on link "Pricing" at bounding box center [529, 41] width 31 height 18
